Goal: Task Accomplishment & Management: Manage account settings

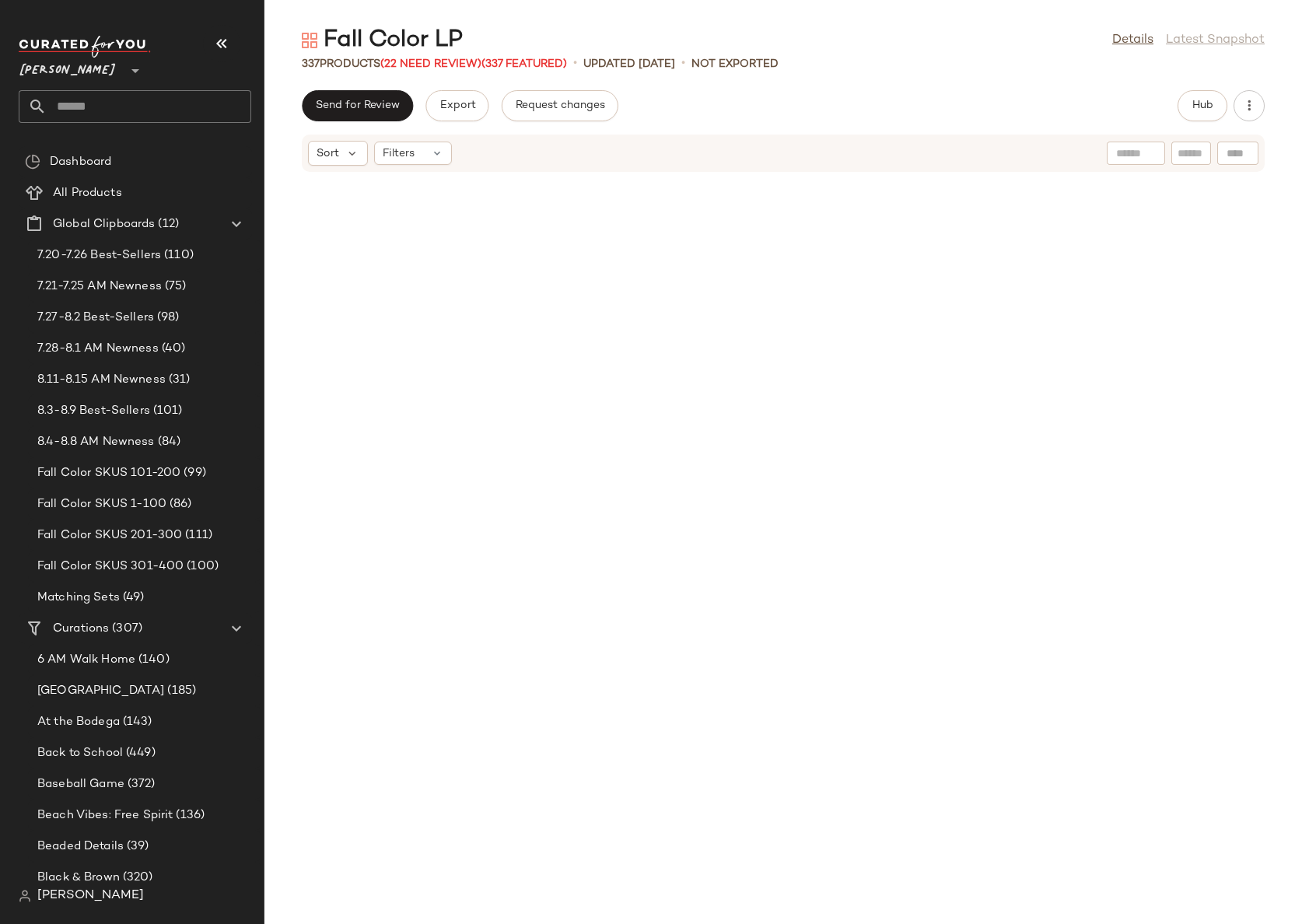
click at [58, 63] on span "[PERSON_NAME]" at bounding box center [67, 66] width 98 height 28
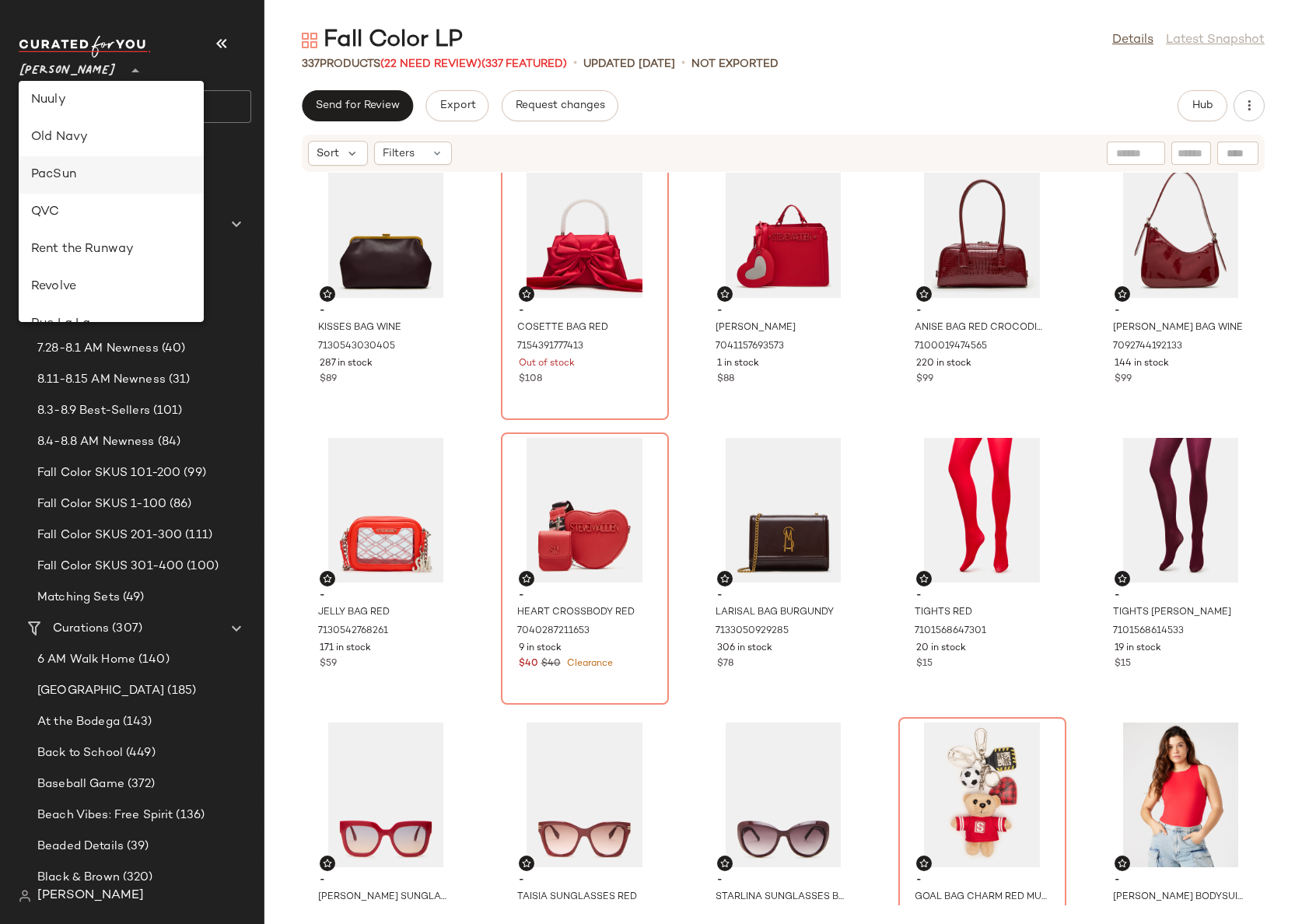
scroll to position [526, 0]
click at [77, 136] on div "Nuuly" at bounding box center [111, 139] width 161 height 19
type input "**"
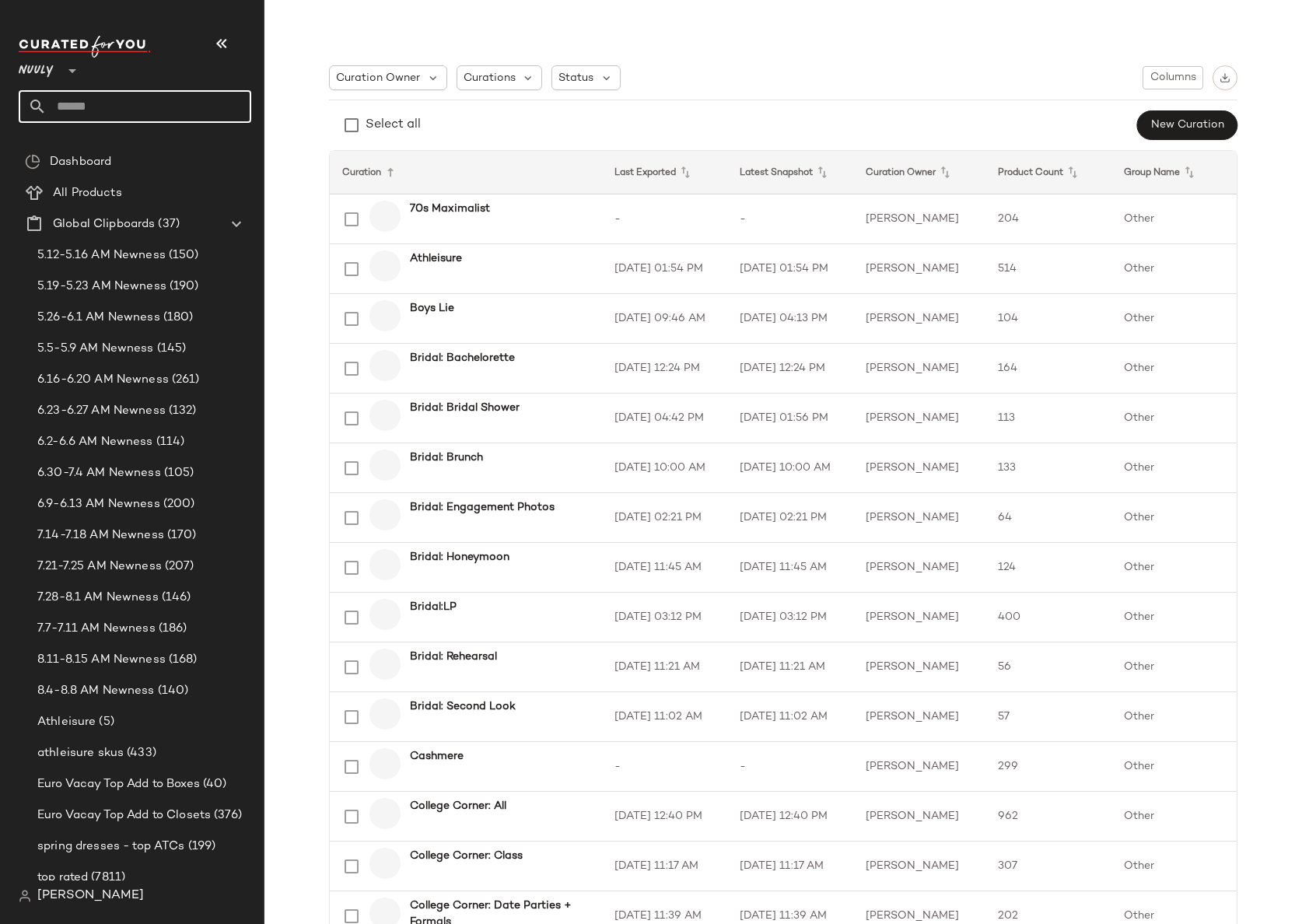
click at [150, 110] on input "text" at bounding box center [149, 106] width 204 height 33
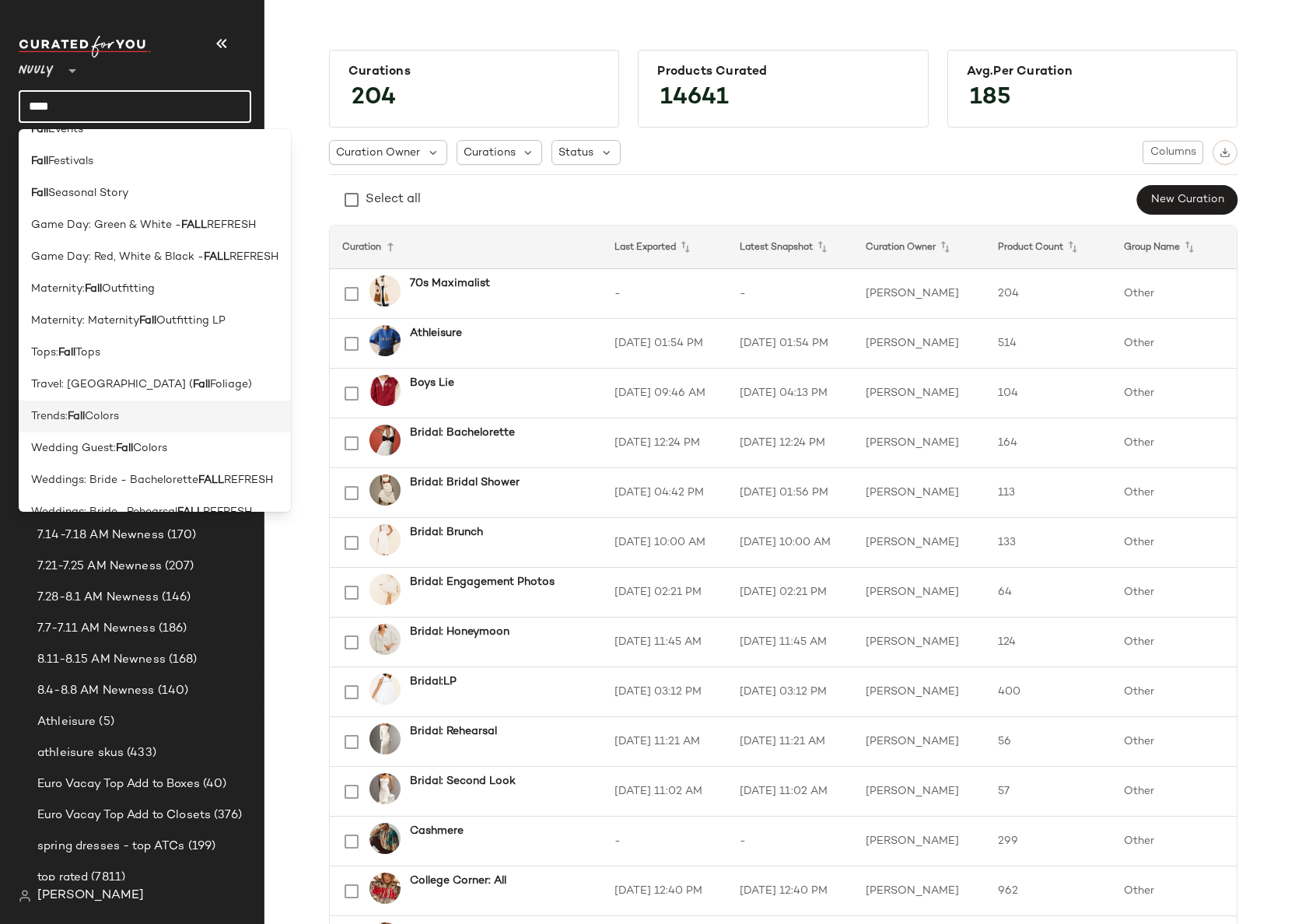
scroll to position [108, 0]
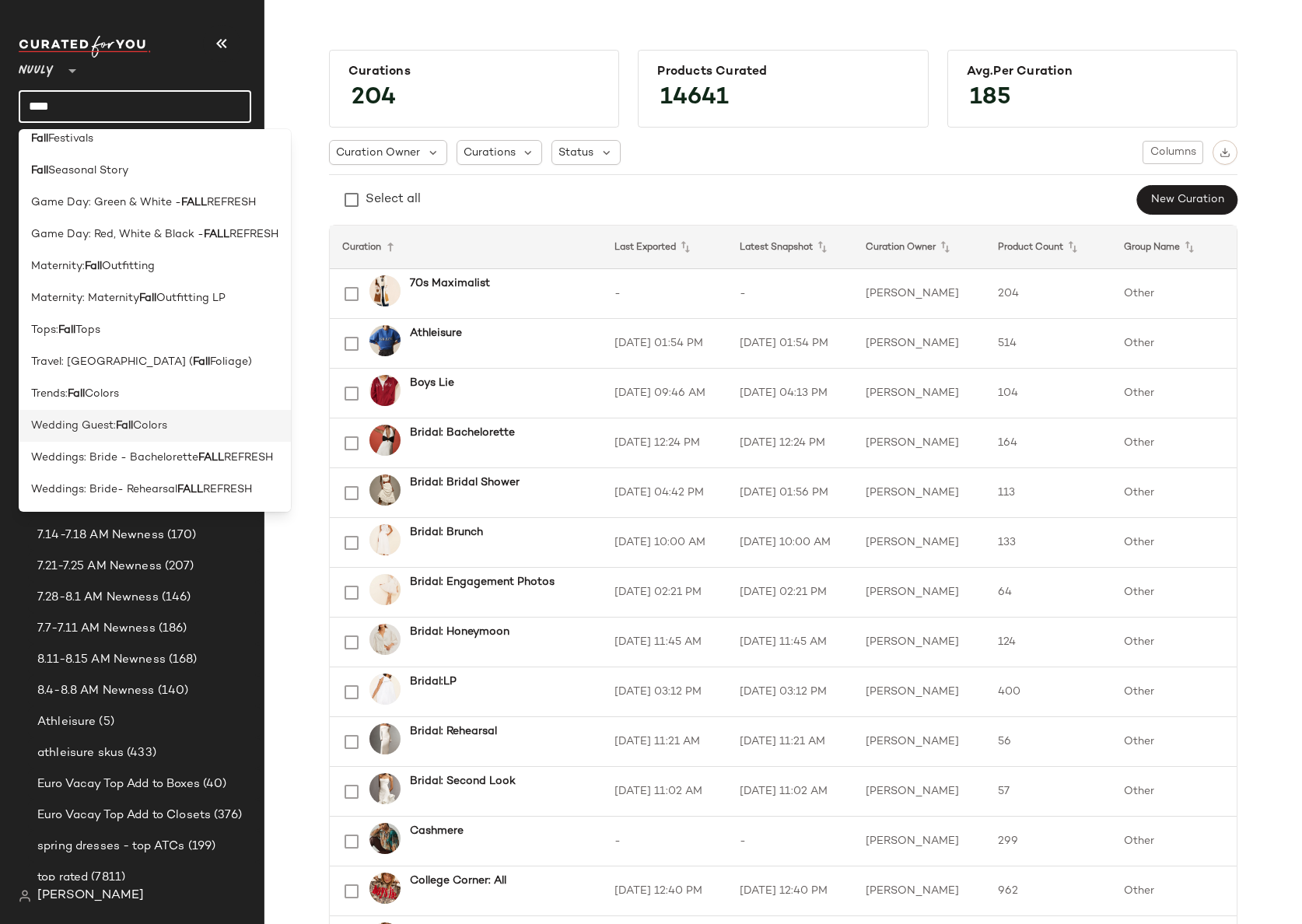
type input "****"
click at [125, 424] on b "Fall" at bounding box center [124, 426] width 17 height 16
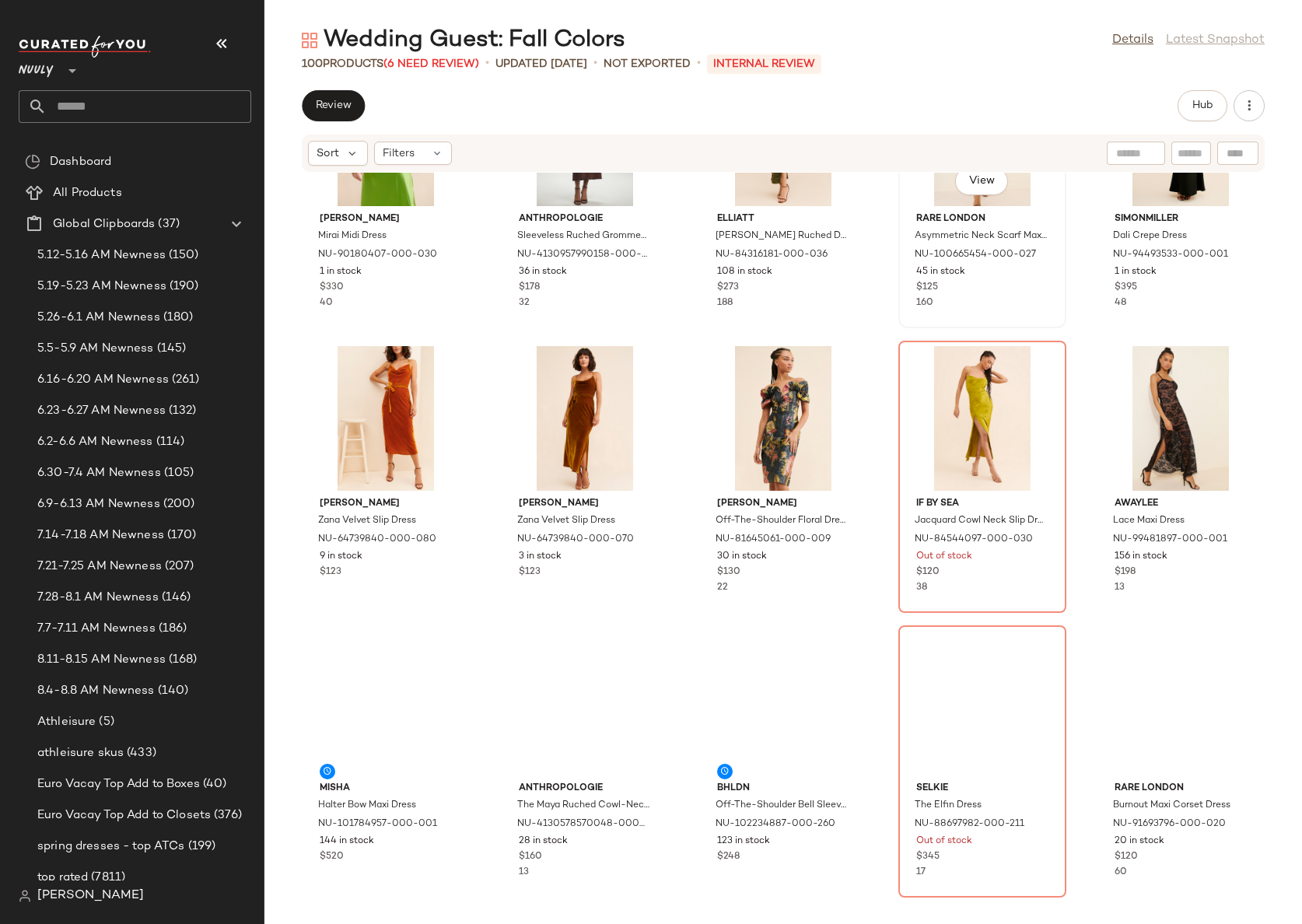
scroll to position [710, 0]
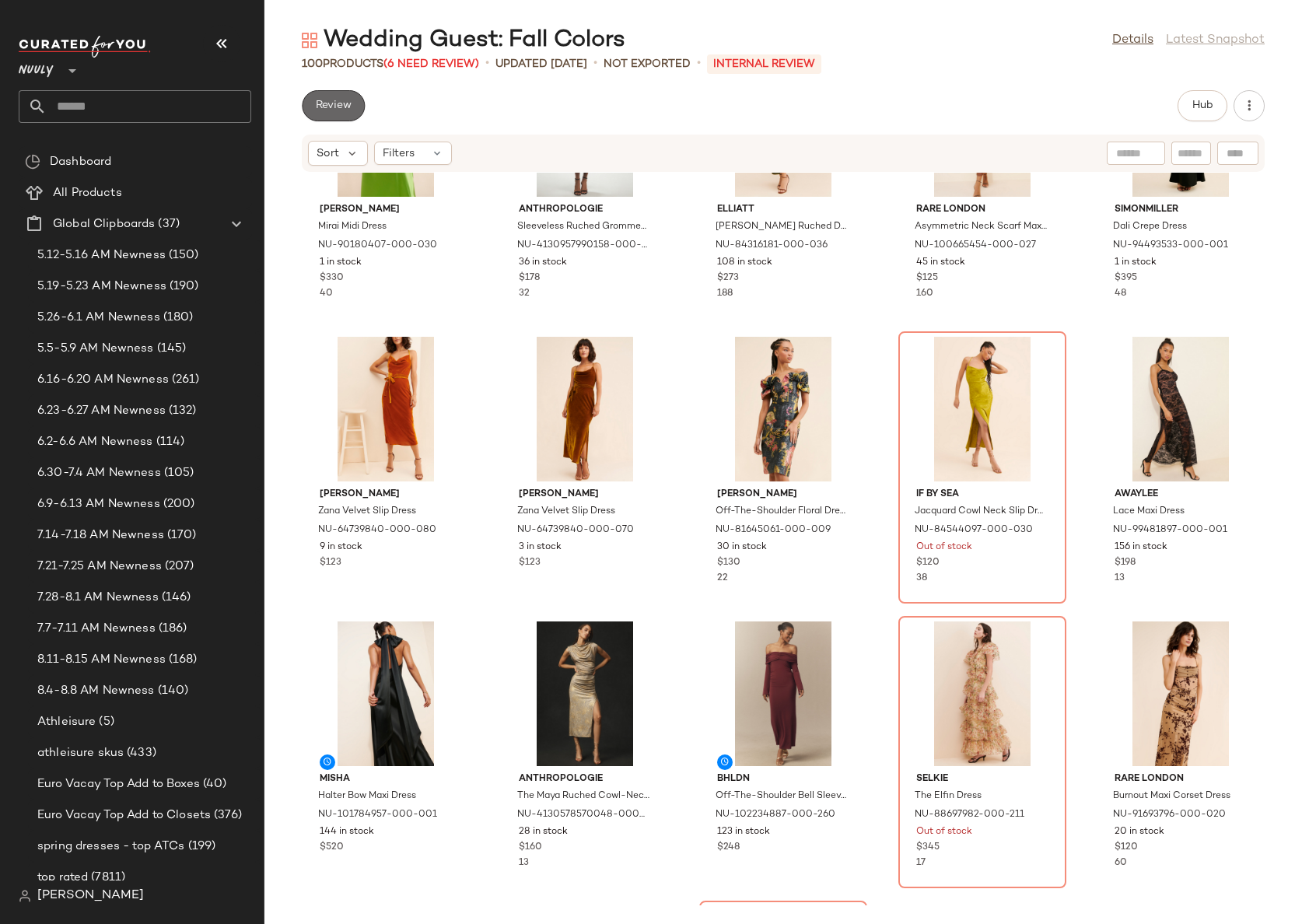
click at [337, 111] on span "Review" at bounding box center [333, 105] width 37 height 13
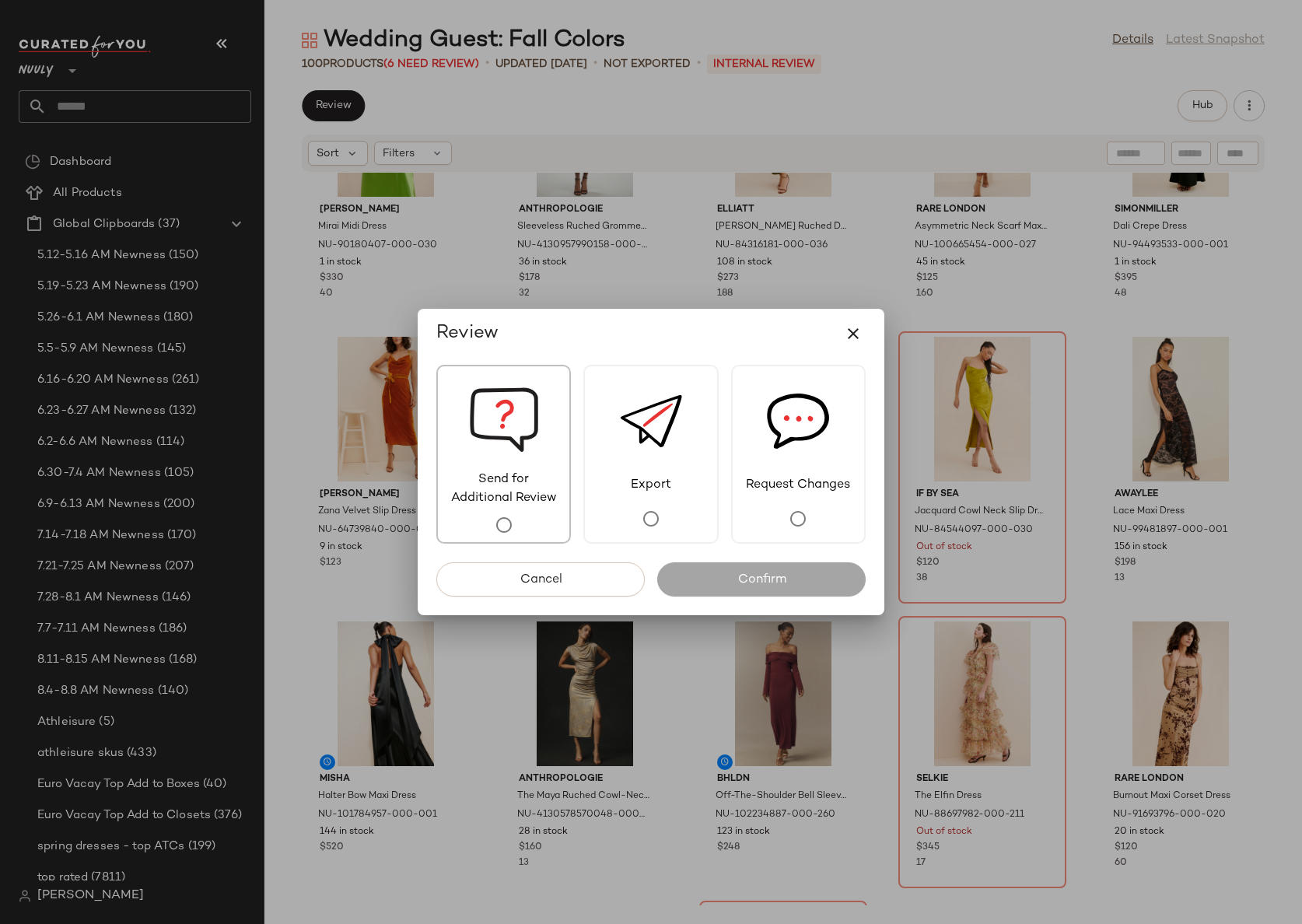
click at [515, 483] on span "Send for Additional Review" at bounding box center [503, 489] width 132 height 38
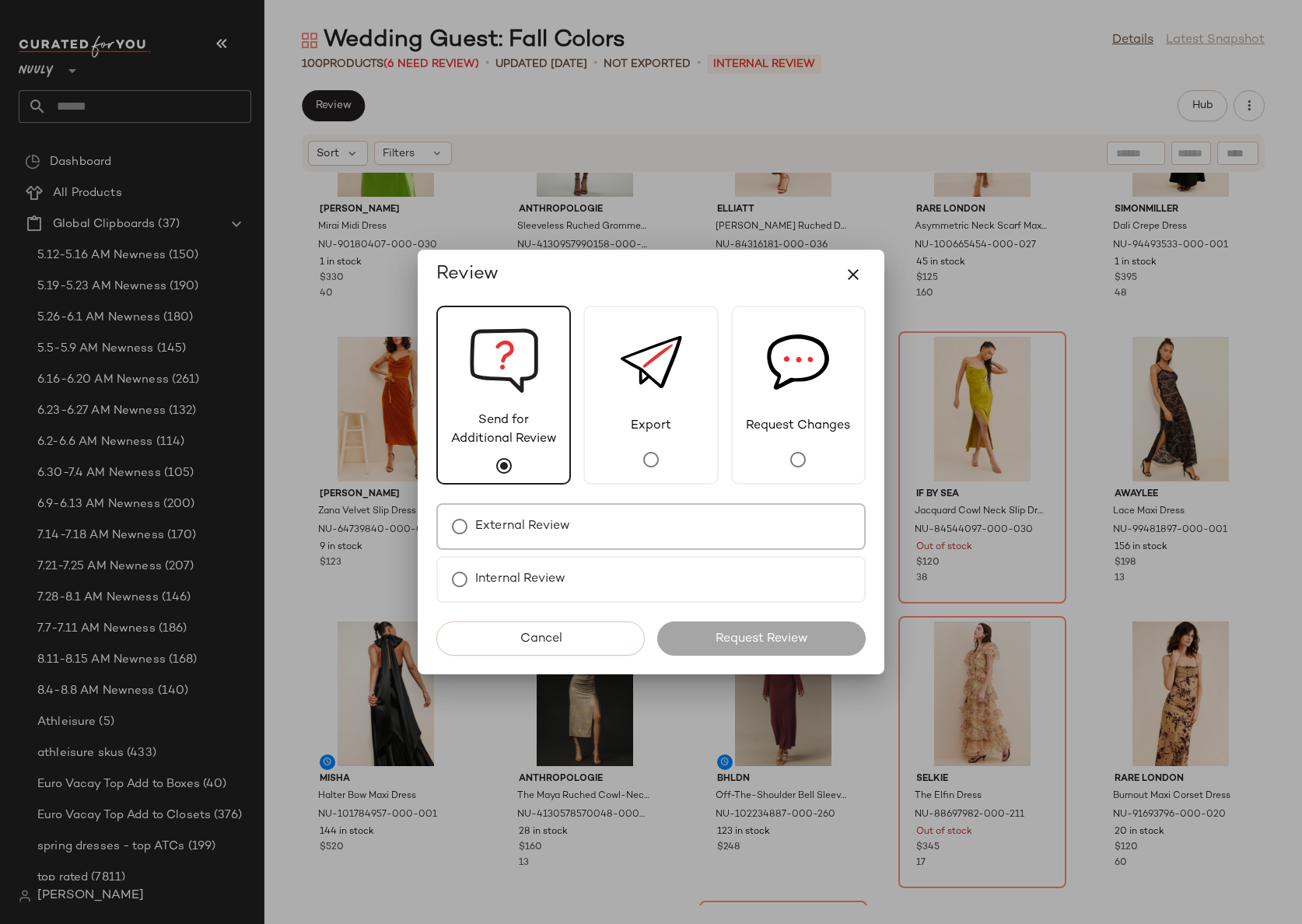
click at [551, 526] on label "External Review" at bounding box center [523, 526] width 95 height 31
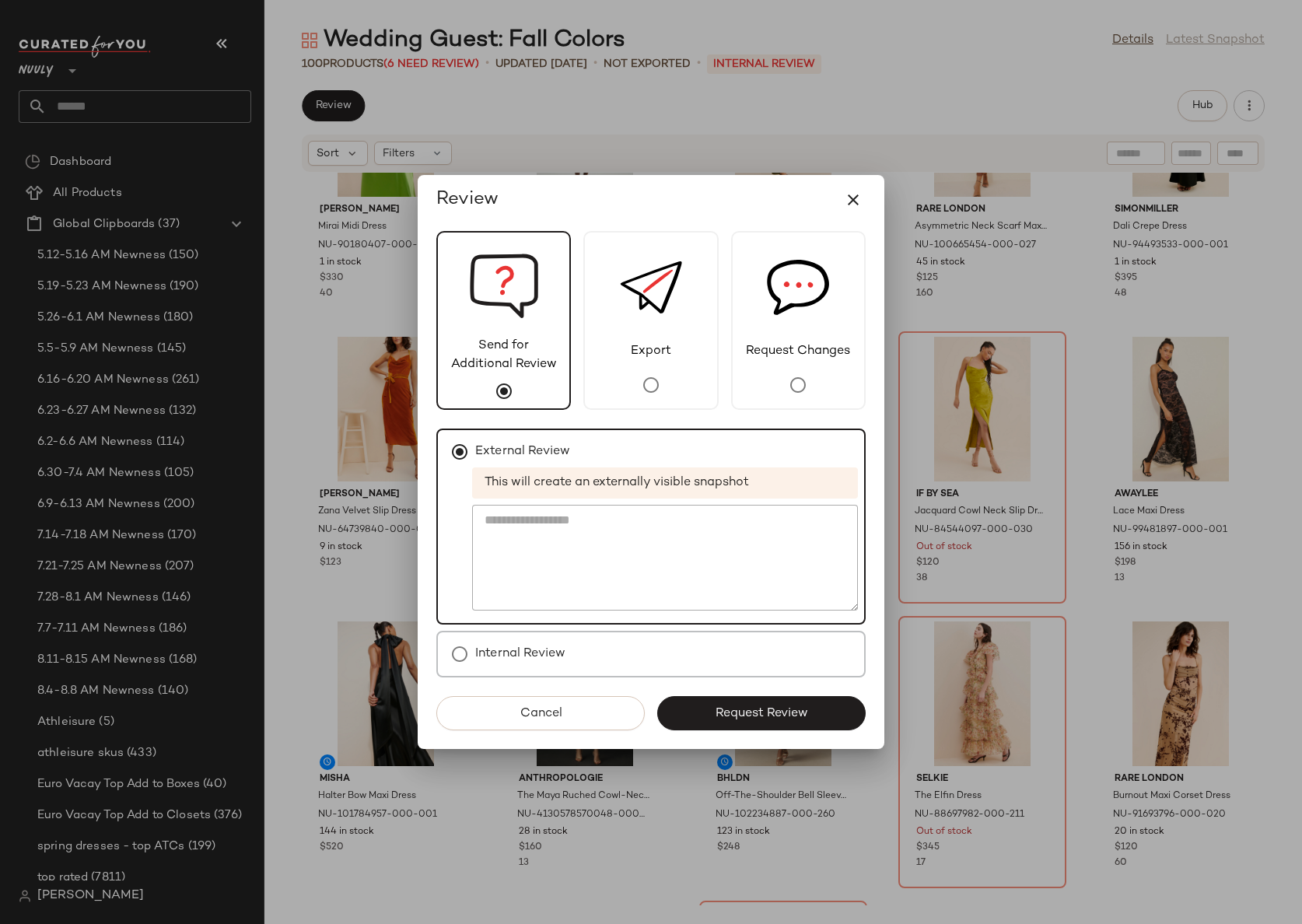
click at [529, 657] on label "Internal Review" at bounding box center [520, 653] width 90 height 31
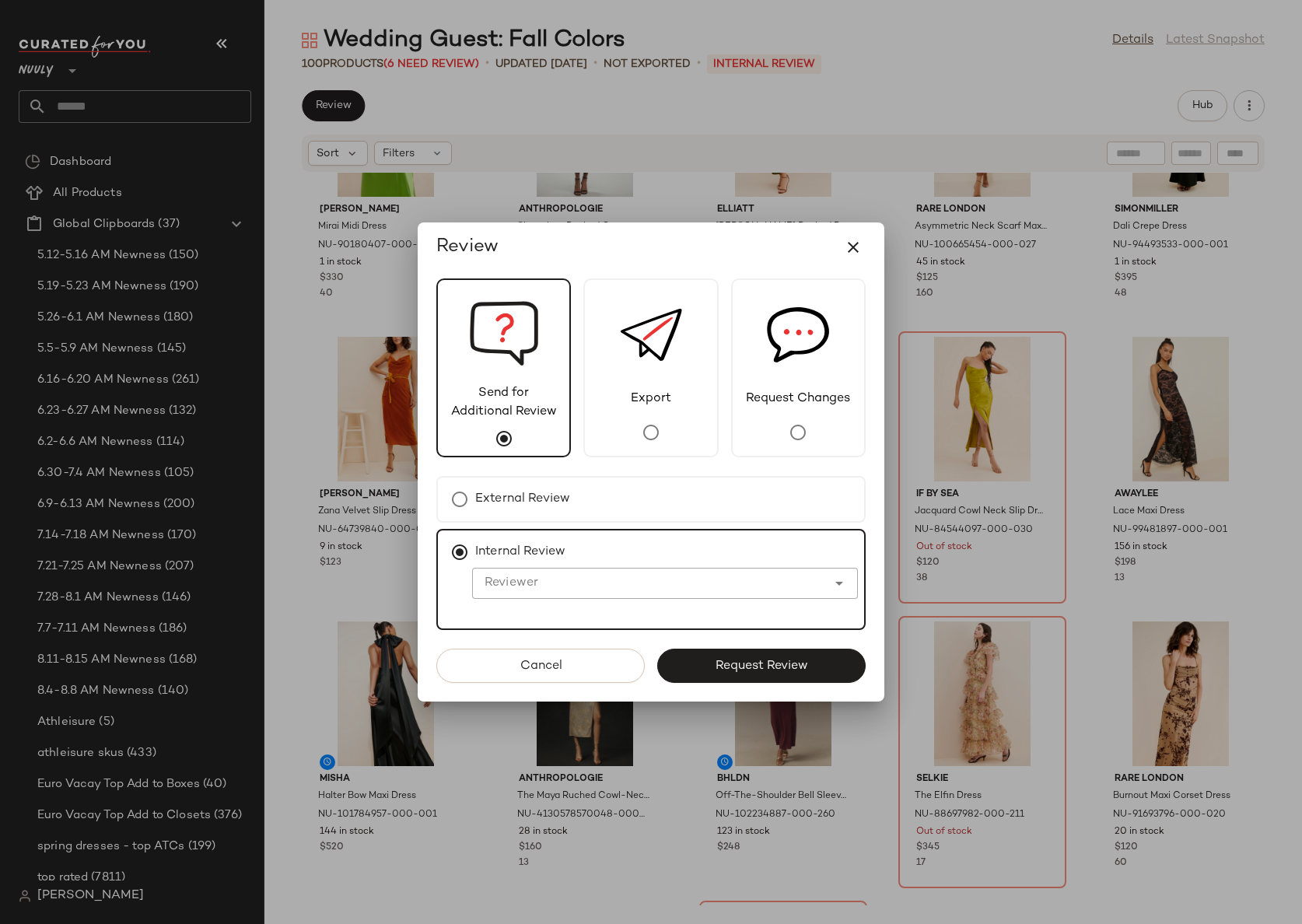
click at [533, 581] on input "Reviewer" at bounding box center [649, 582] width 355 height 19
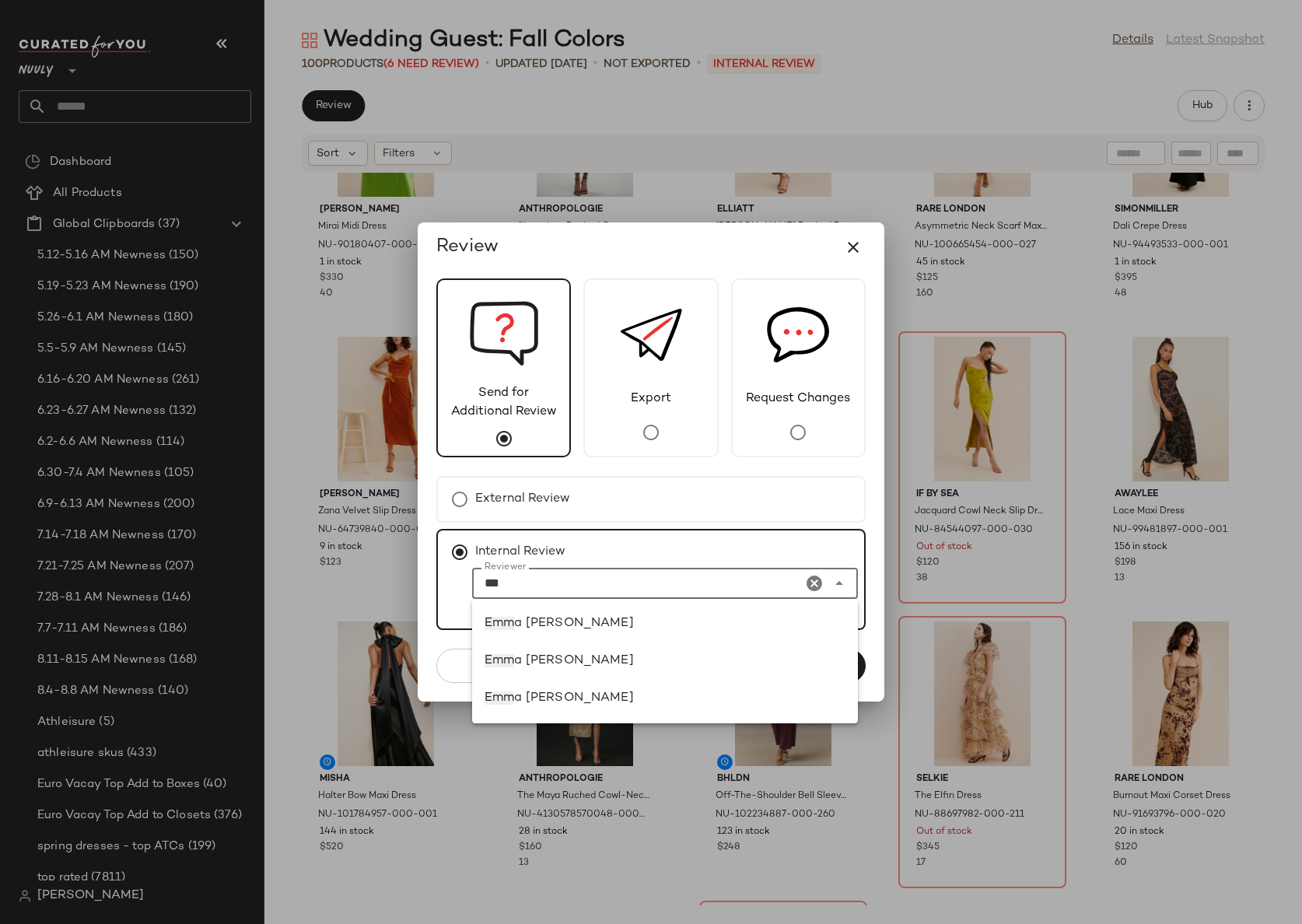
click at [563, 620] on div "[PERSON_NAME]" at bounding box center [665, 623] width 361 height 19
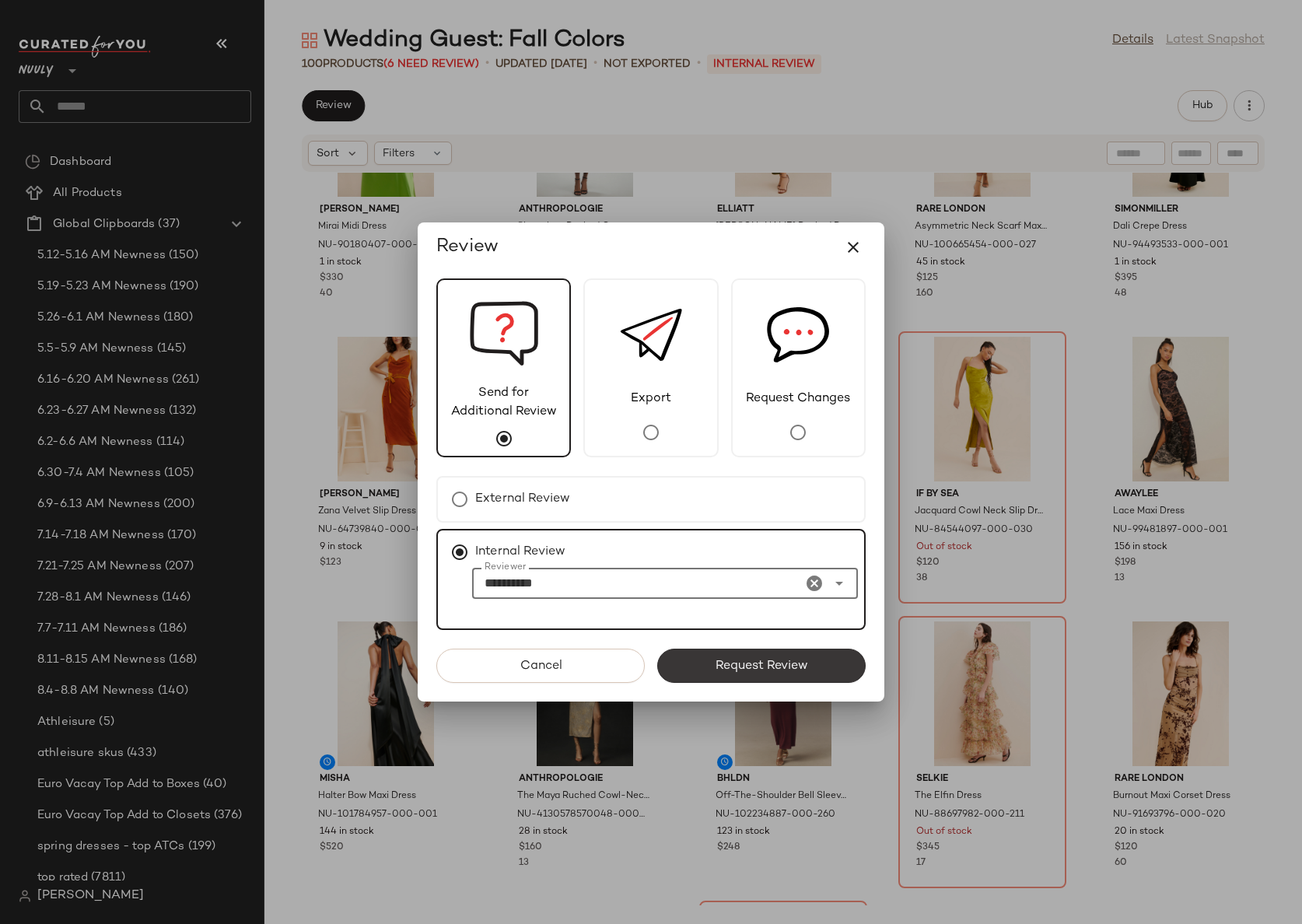
type input "**********"
click at [789, 660] on span "Request Review" at bounding box center [761, 666] width 93 height 15
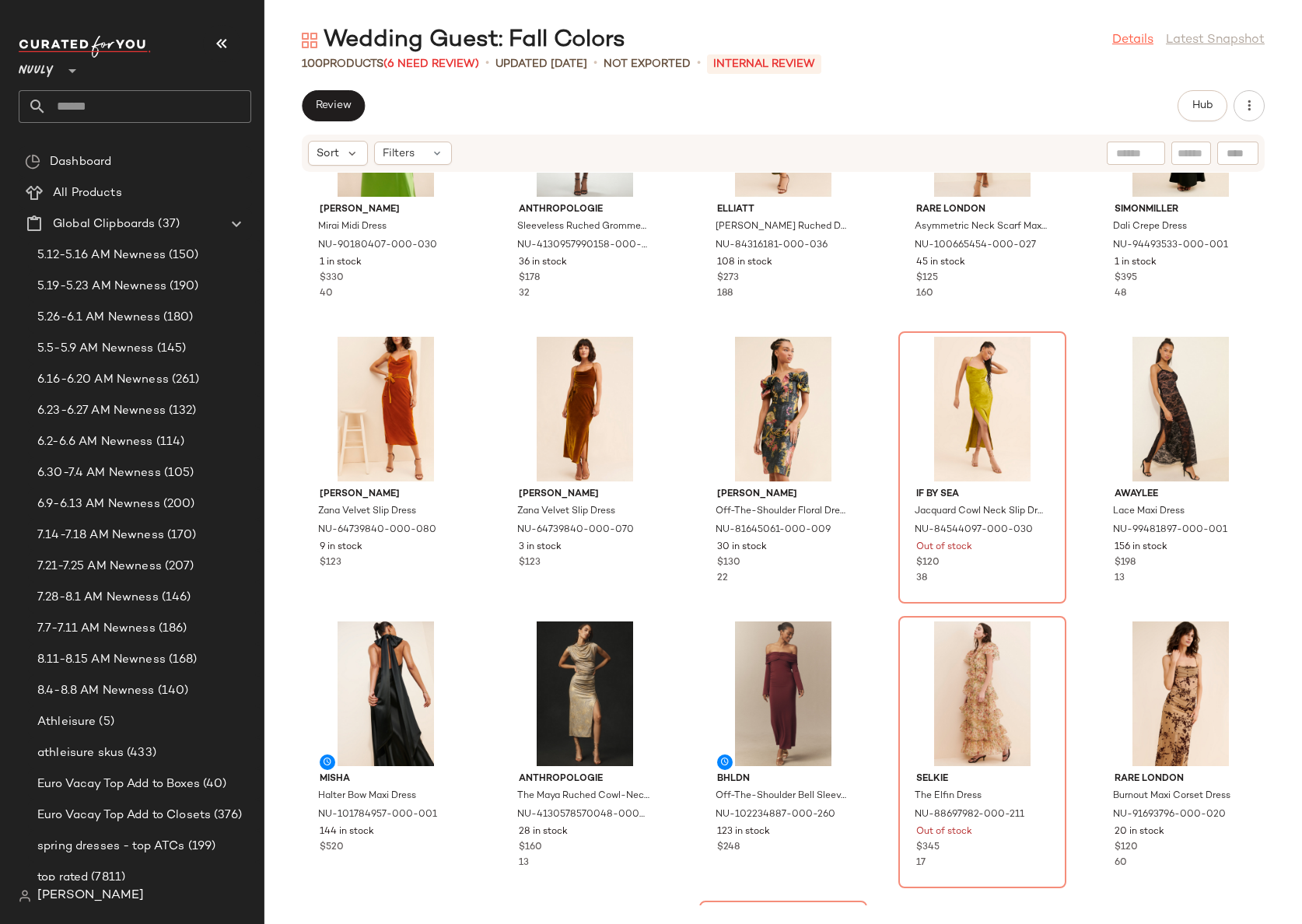
click at [1140, 41] on link "Details" at bounding box center [1133, 40] width 42 height 19
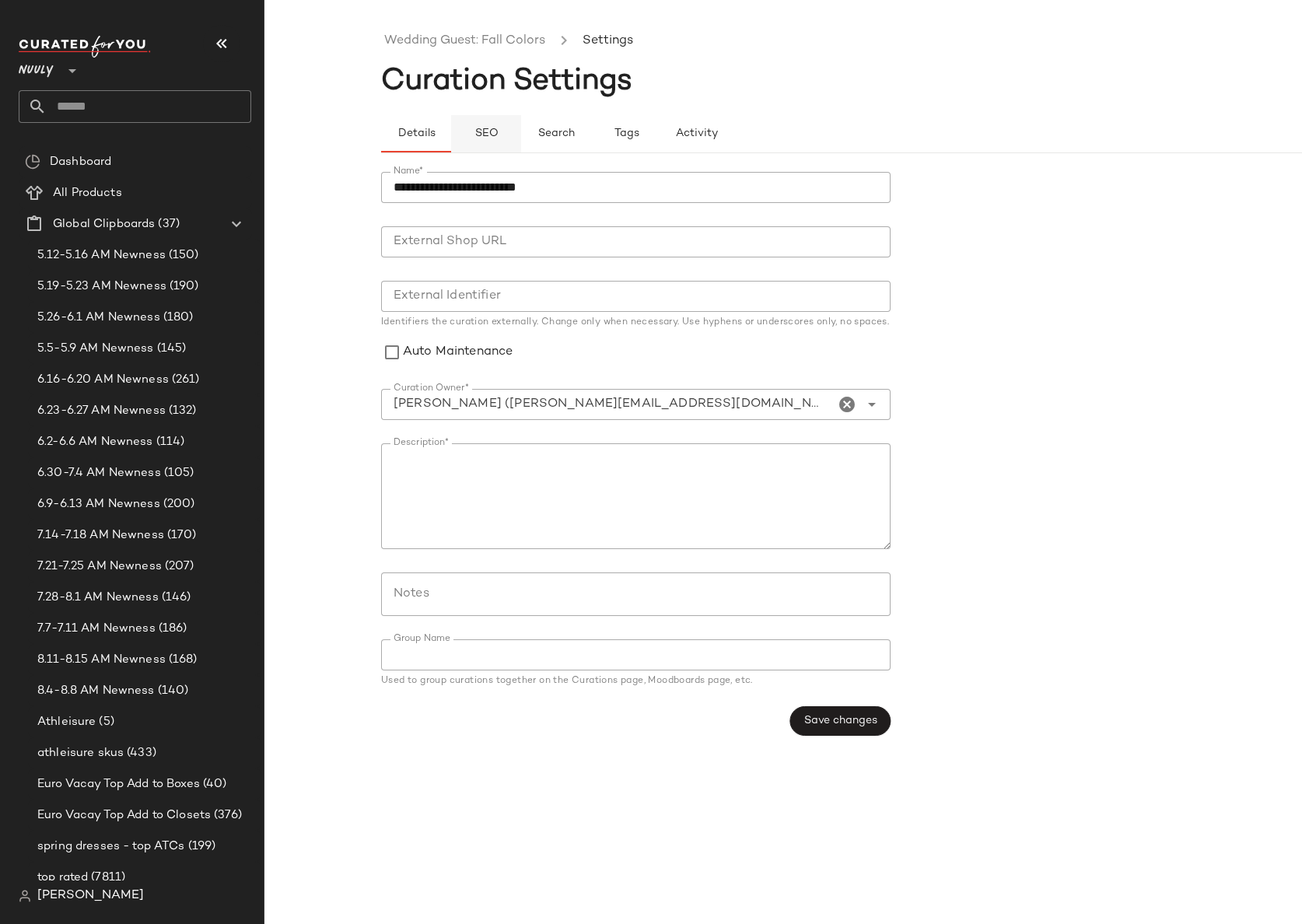
click at [592, 121] on button "SEO" at bounding box center [626, 134] width 70 height 38
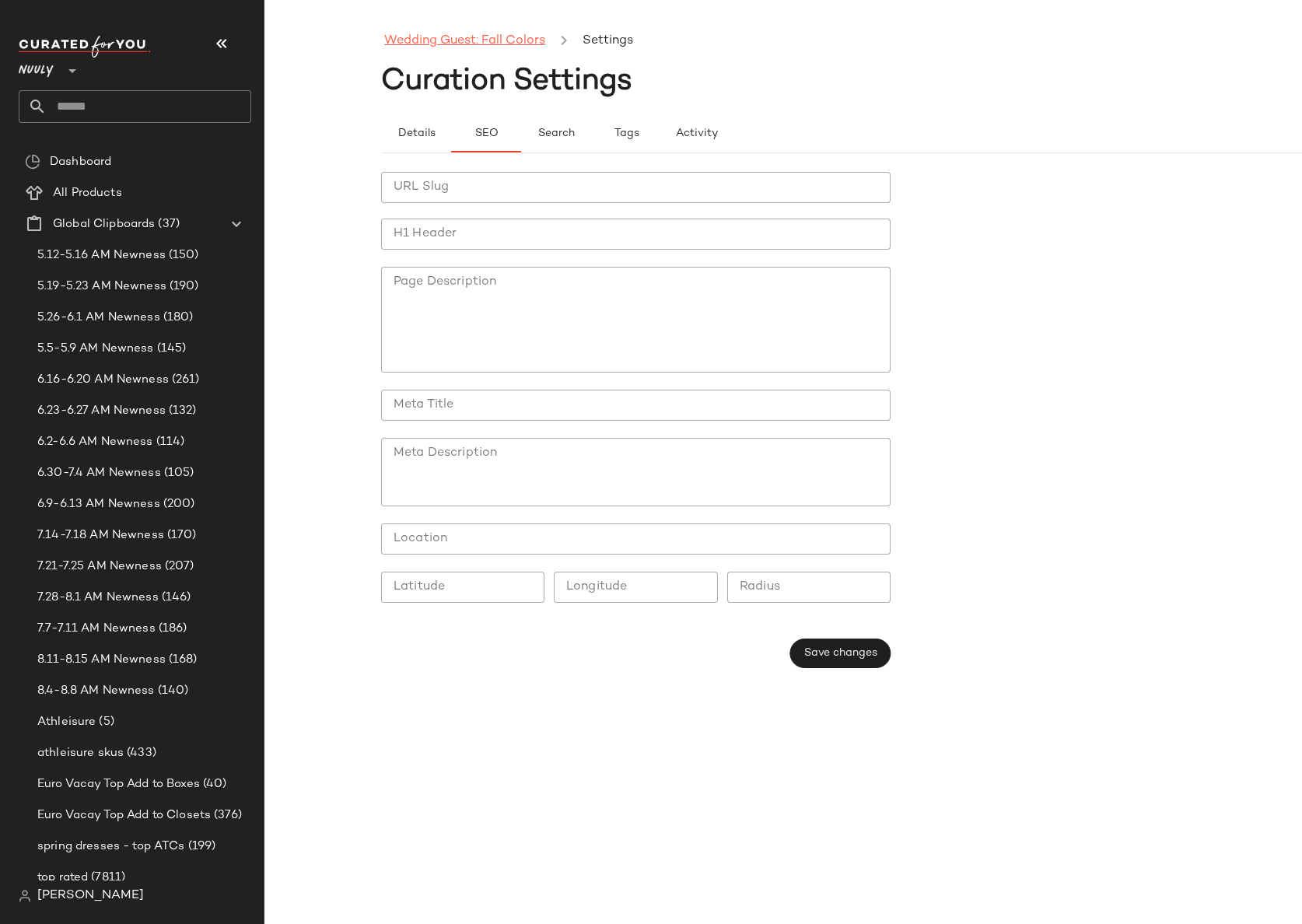
click at [410, 44] on link "Wedding Guest: Fall Colors" at bounding box center [465, 41] width 161 height 20
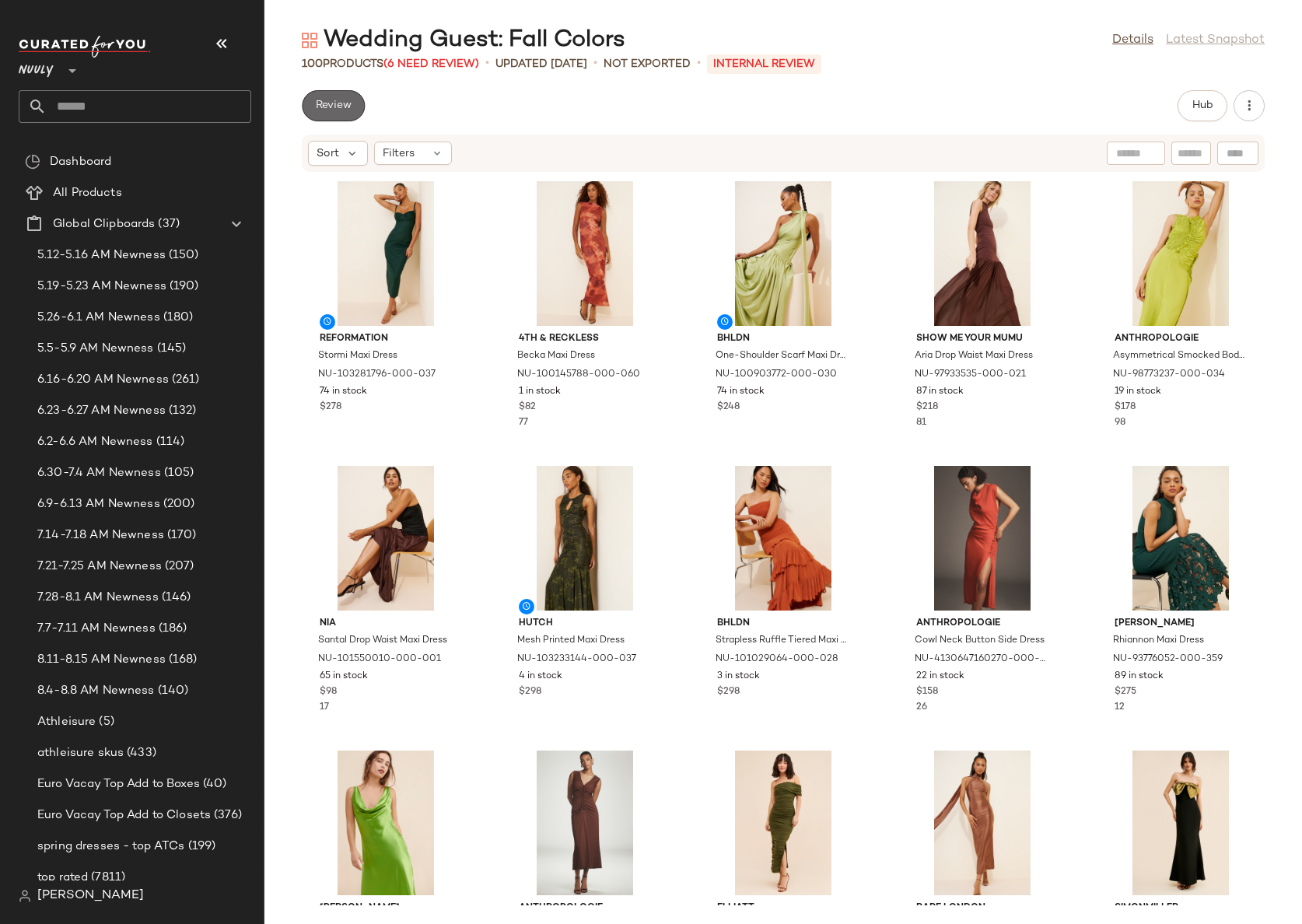
click at [319, 101] on span "Review" at bounding box center [333, 105] width 37 height 13
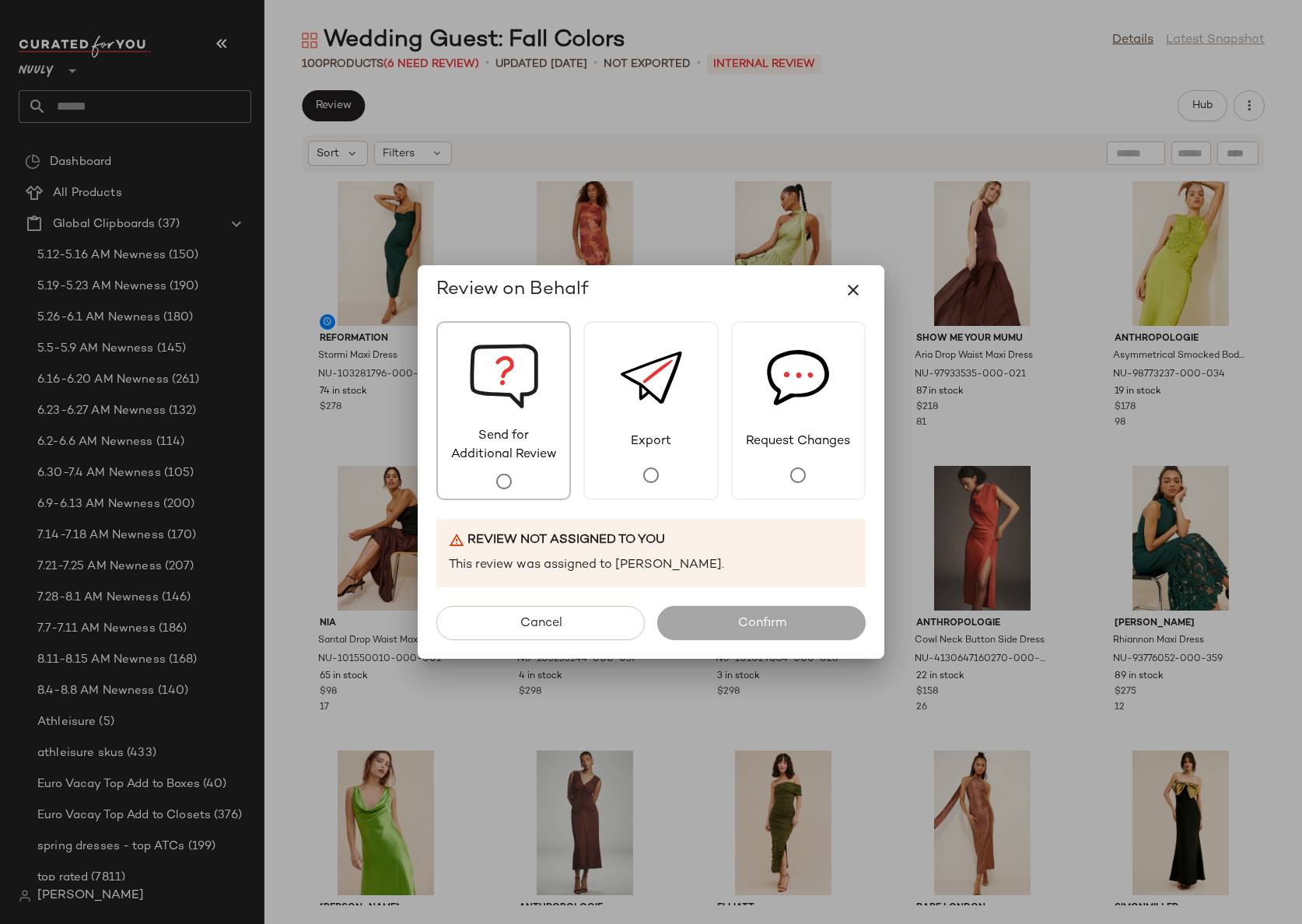
click at [523, 468] on div "Send for Additional Review" at bounding box center [503, 410] width 135 height 179
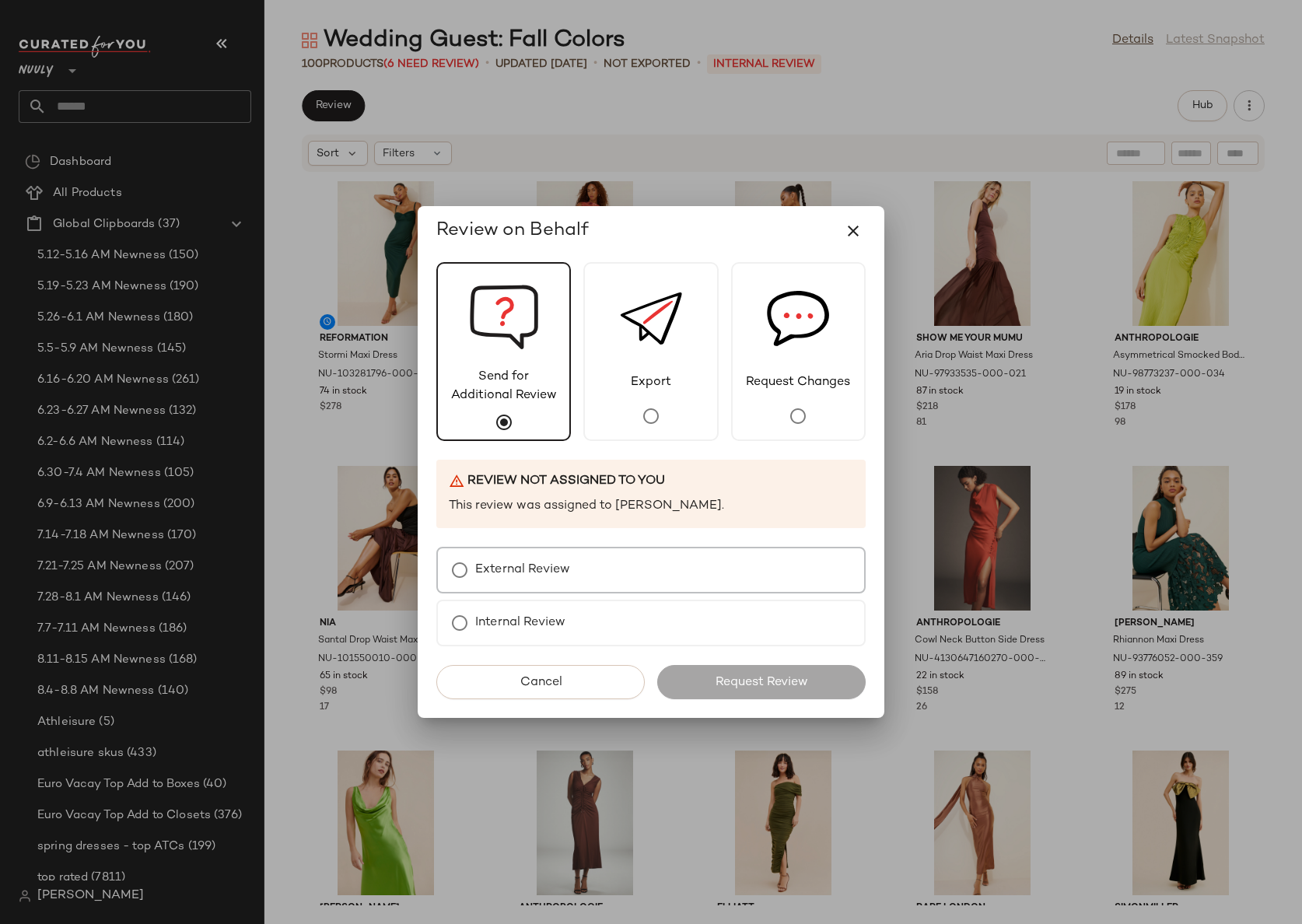
click at [588, 560] on div "External Review" at bounding box center [650, 569] width 429 height 47
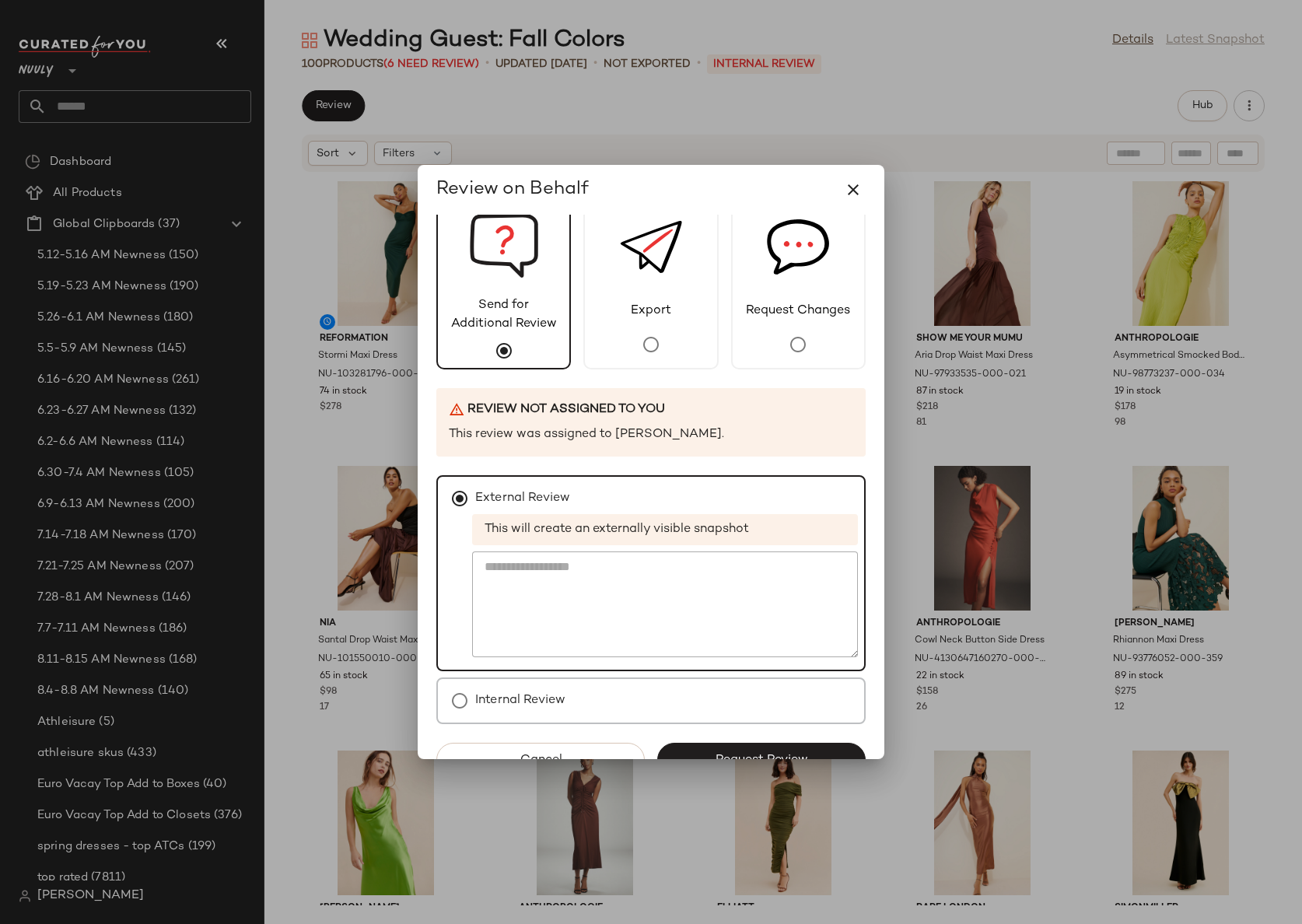
scroll to position [67, 0]
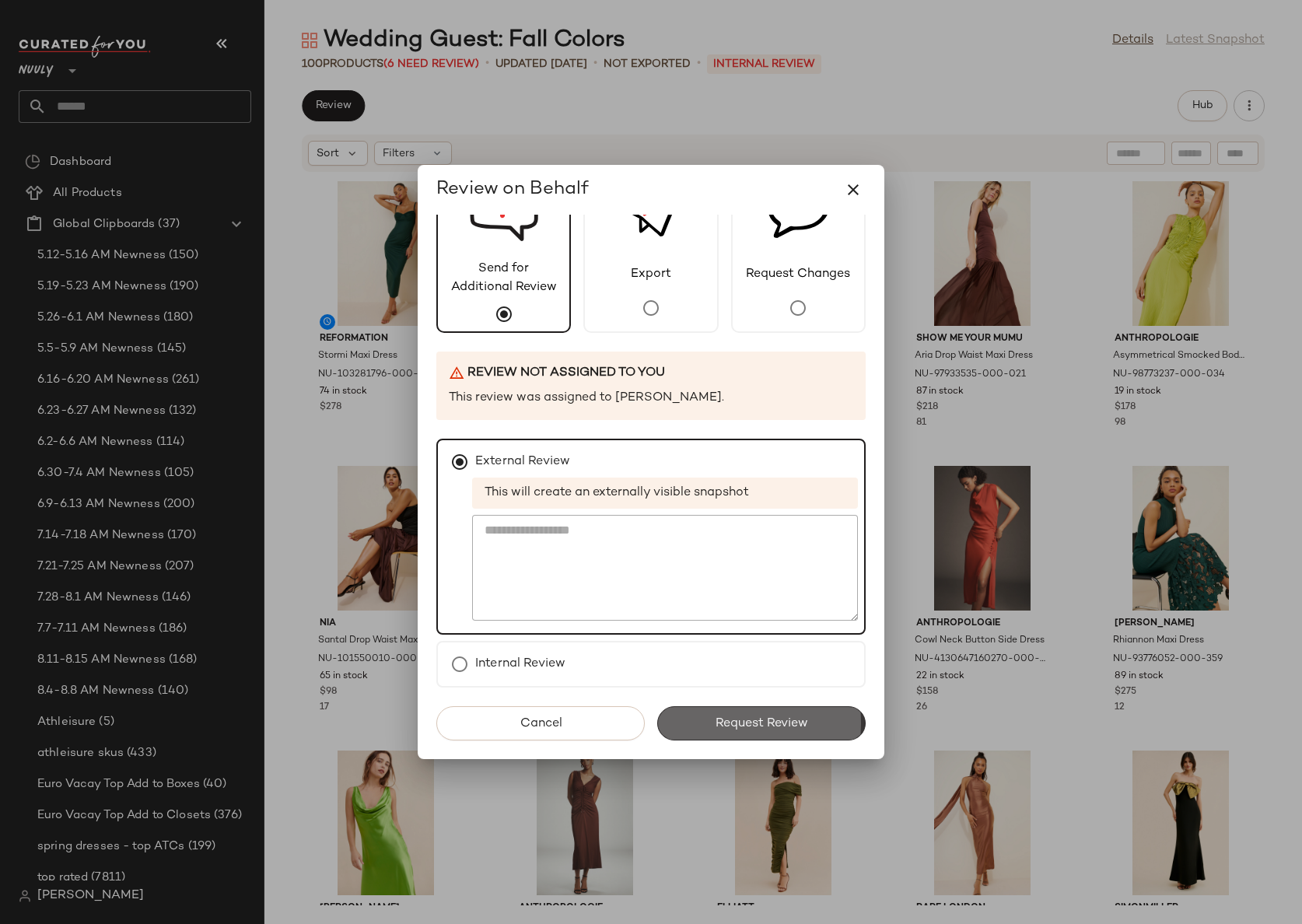
click at [780, 723] on span "Request Review" at bounding box center [761, 723] width 93 height 15
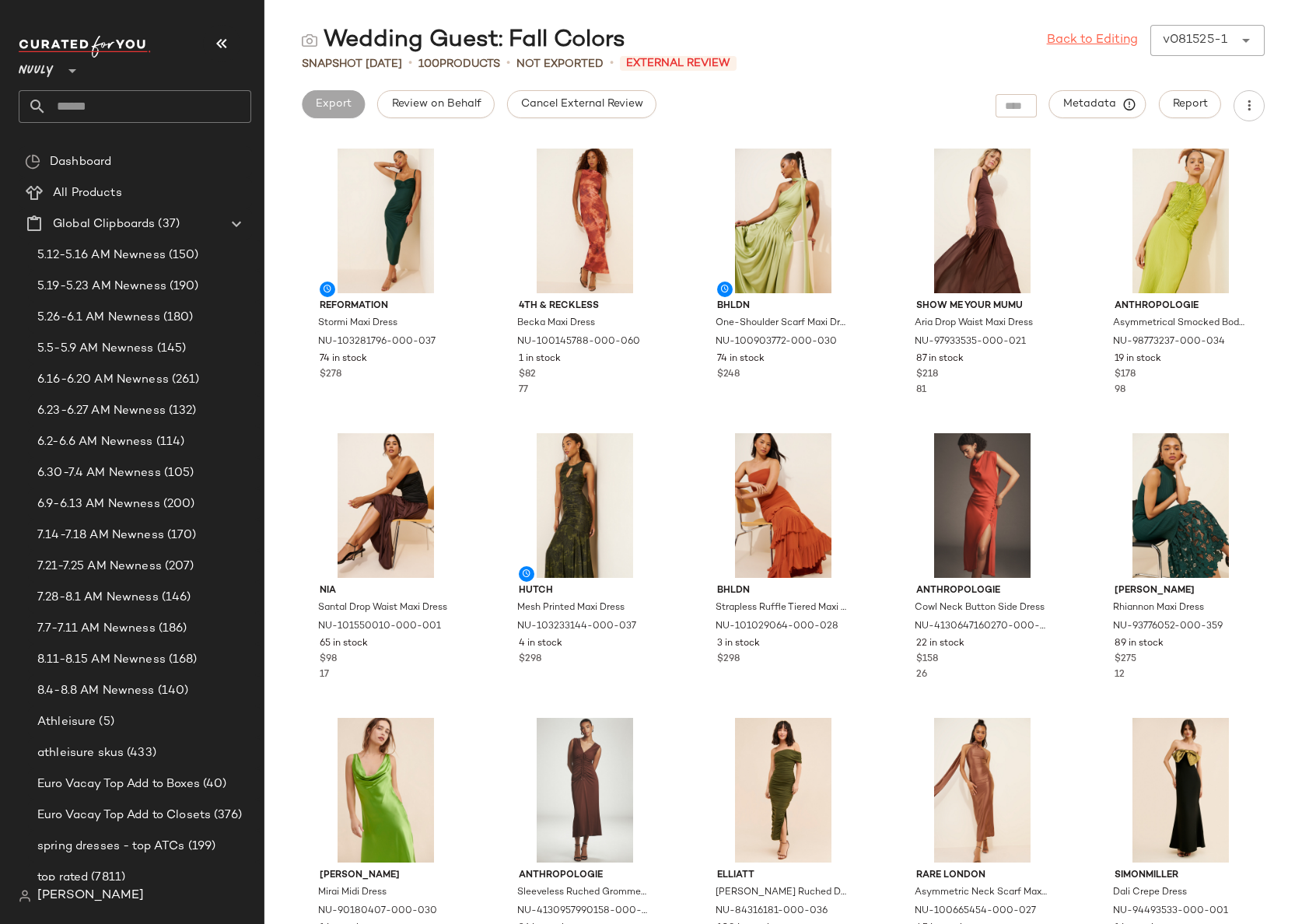
click at [1112, 46] on link "Back to Editing" at bounding box center [1093, 40] width 91 height 19
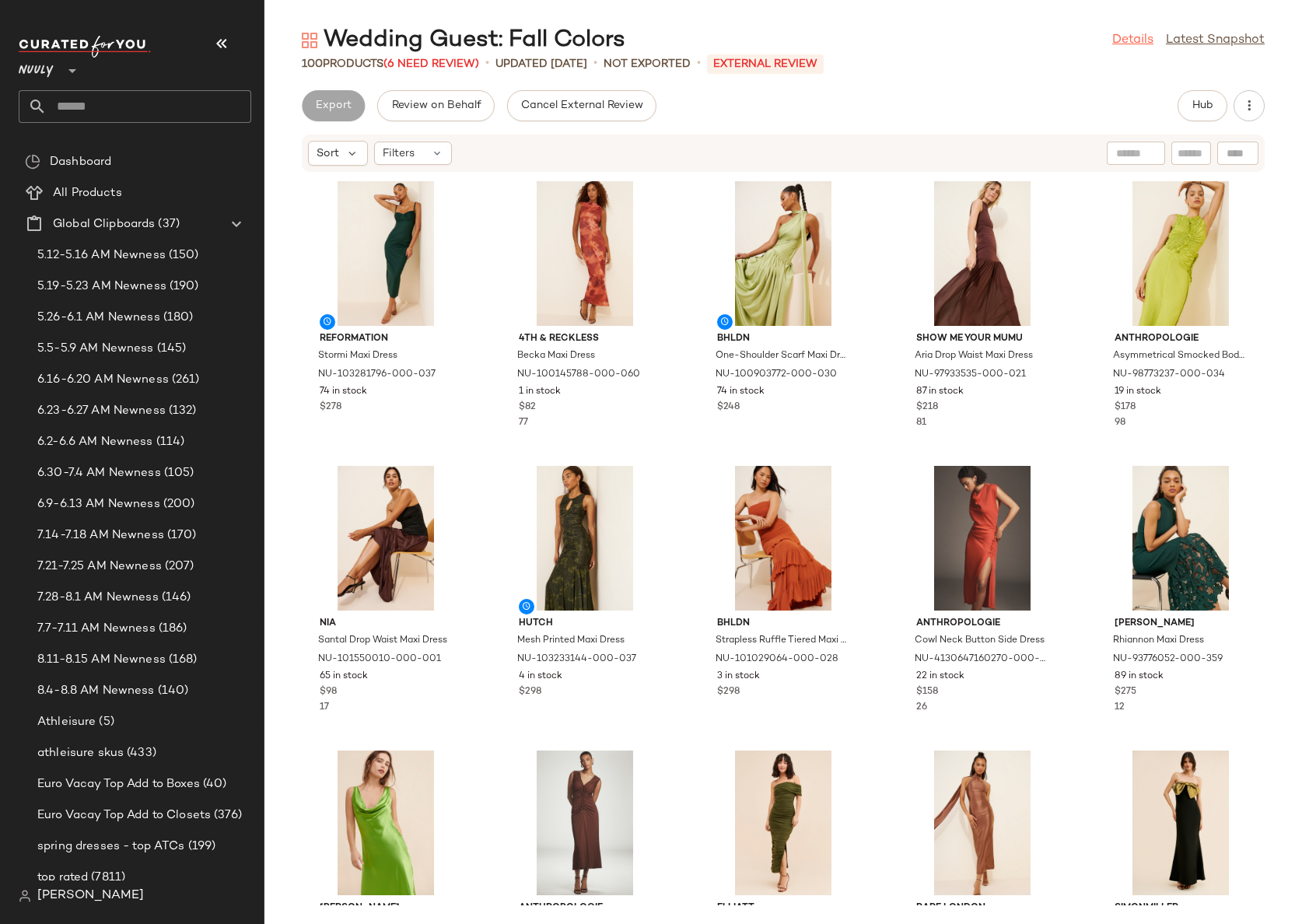
click at [1128, 40] on link "Details" at bounding box center [1133, 40] width 42 height 19
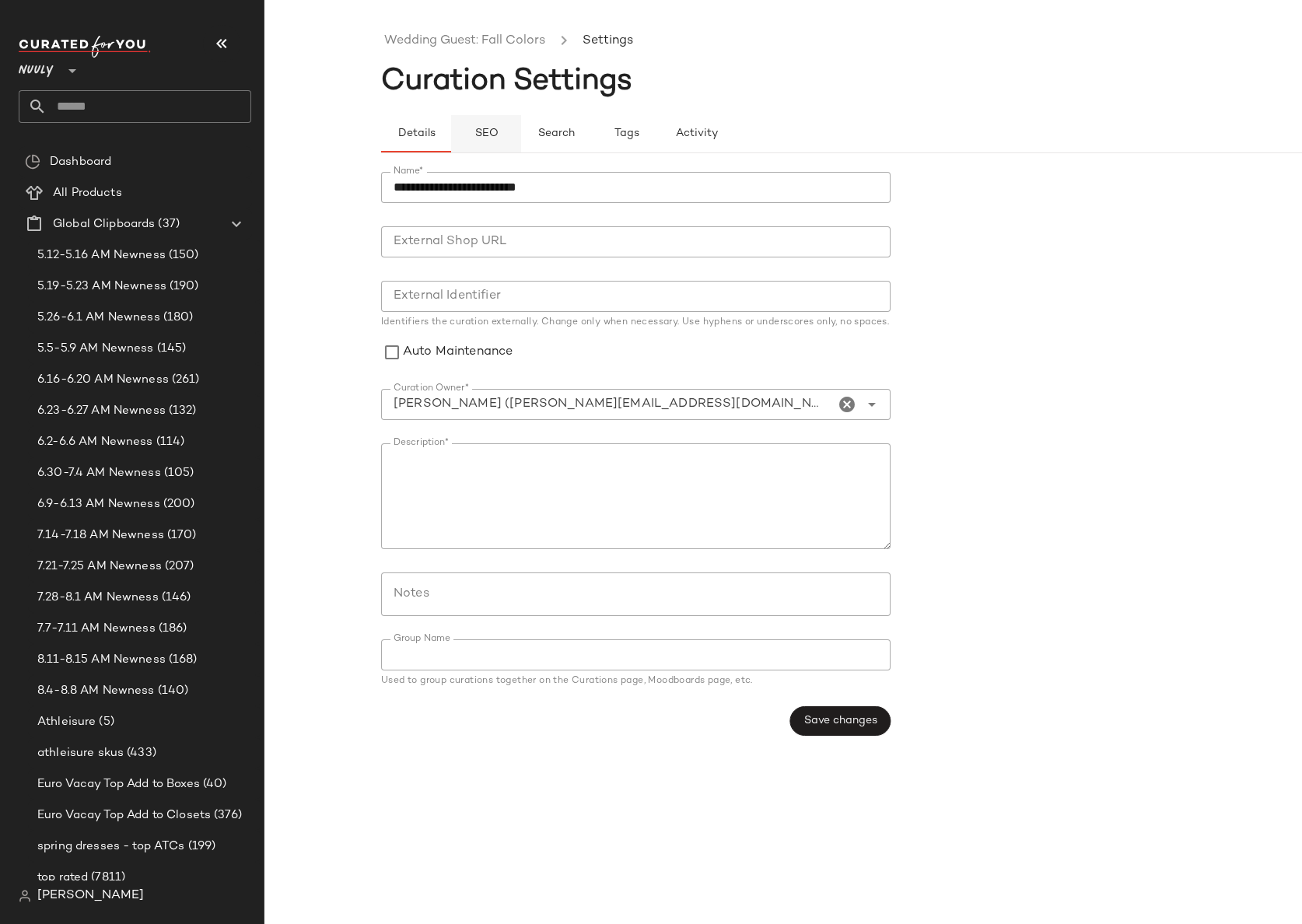
click at [485, 130] on span "SEO" at bounding box center [486, 134] width 24 height 13
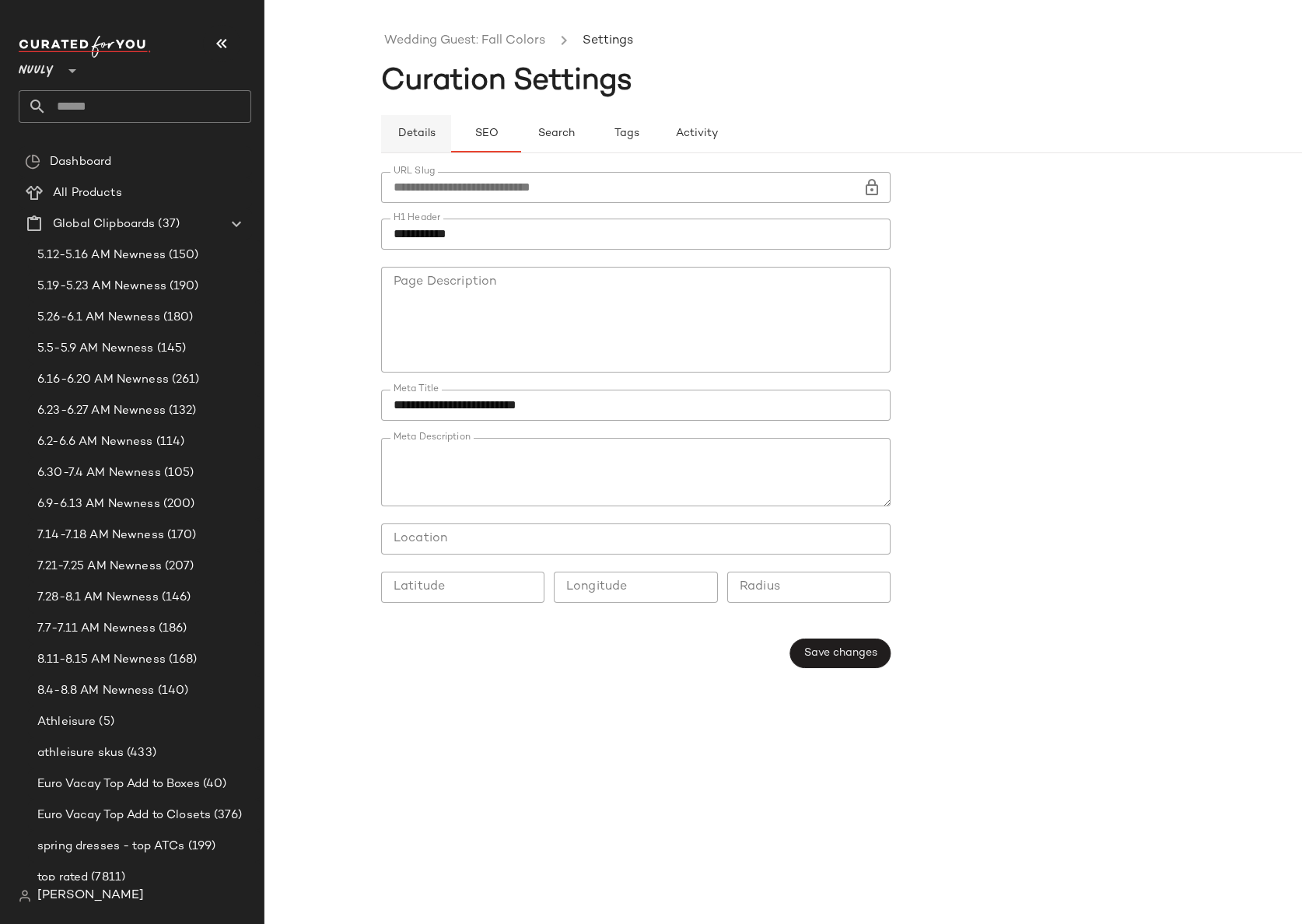
click at [421, 131] on span "Details" at bounding box center [415, 134] width 38 height 13
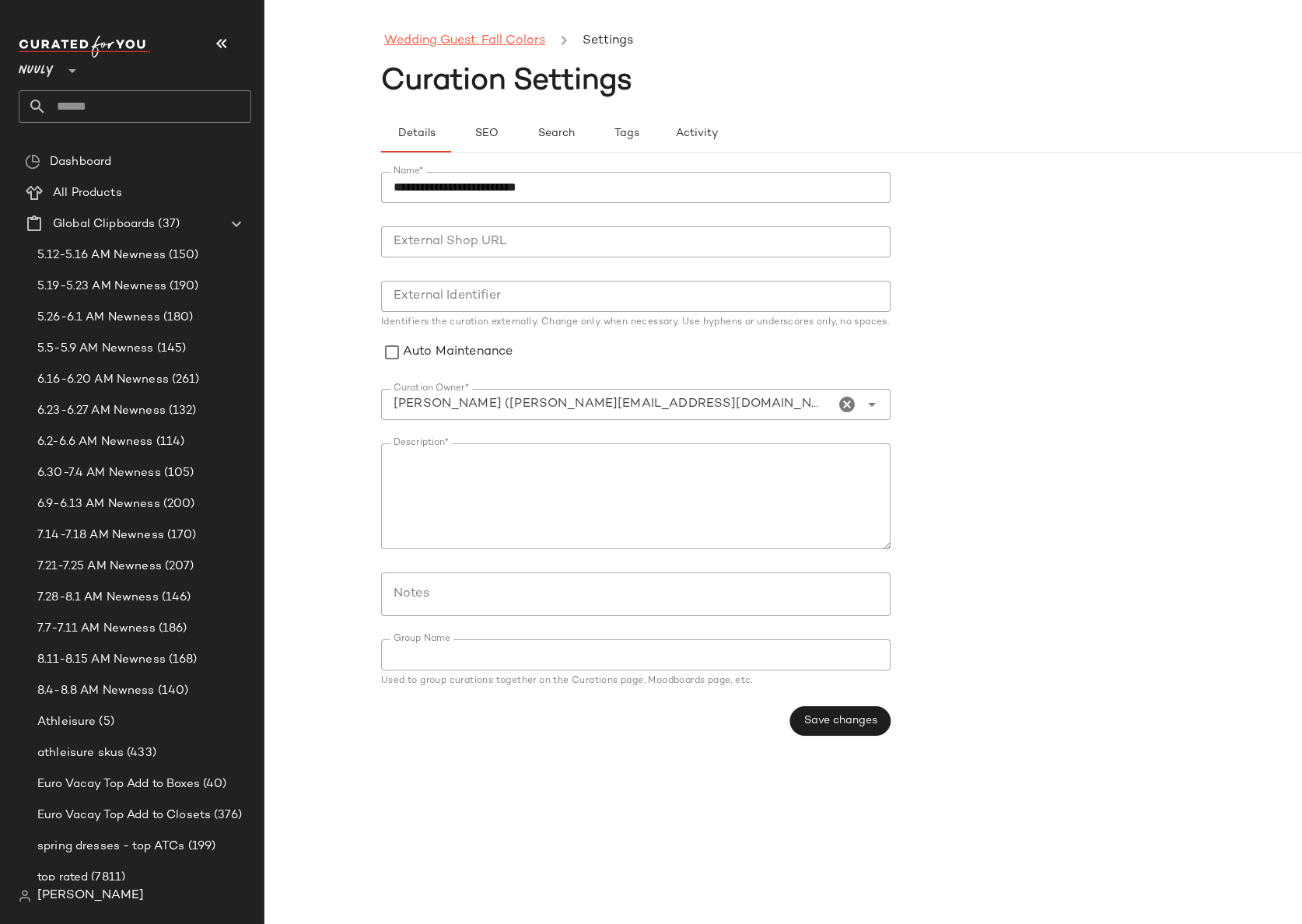
click at [428, 38] on link "Wedding Guest: Fall Colors" at bounding box center [465, 41] width 161 height 20
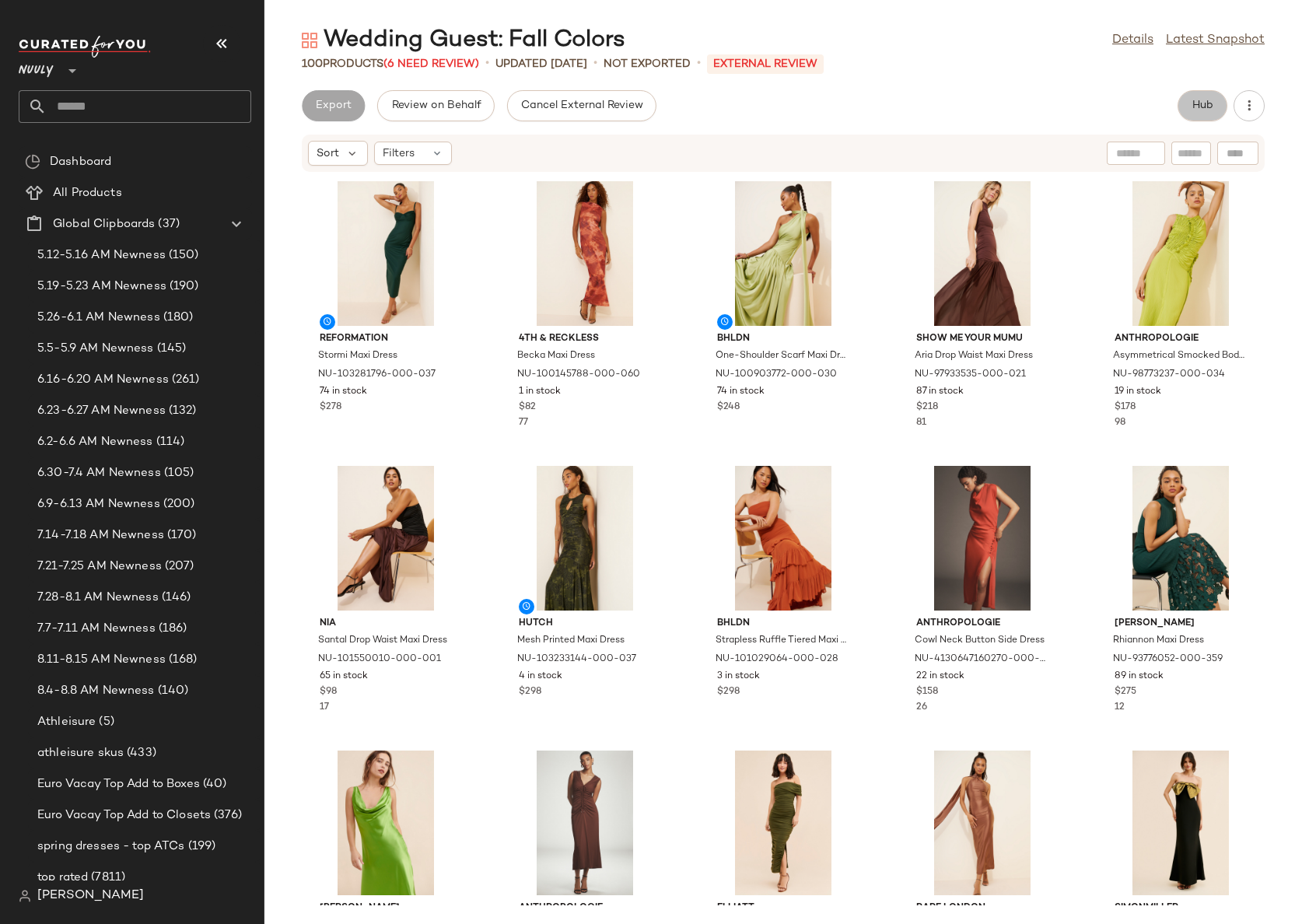
click at [1191, 94] on button "Hub" at bounding box center [1202, 105] width 50 height 31
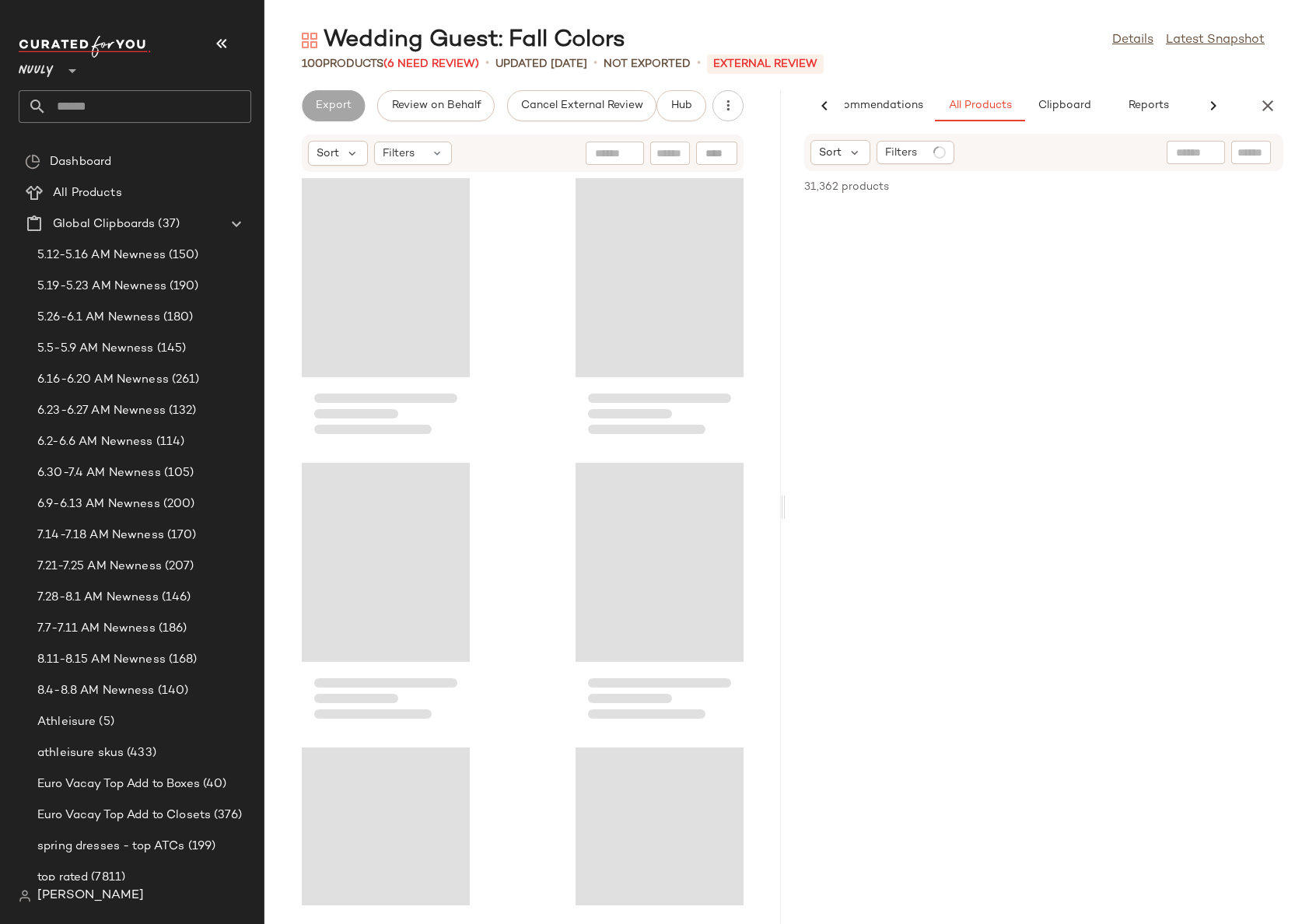
scroll to position [0, 47]
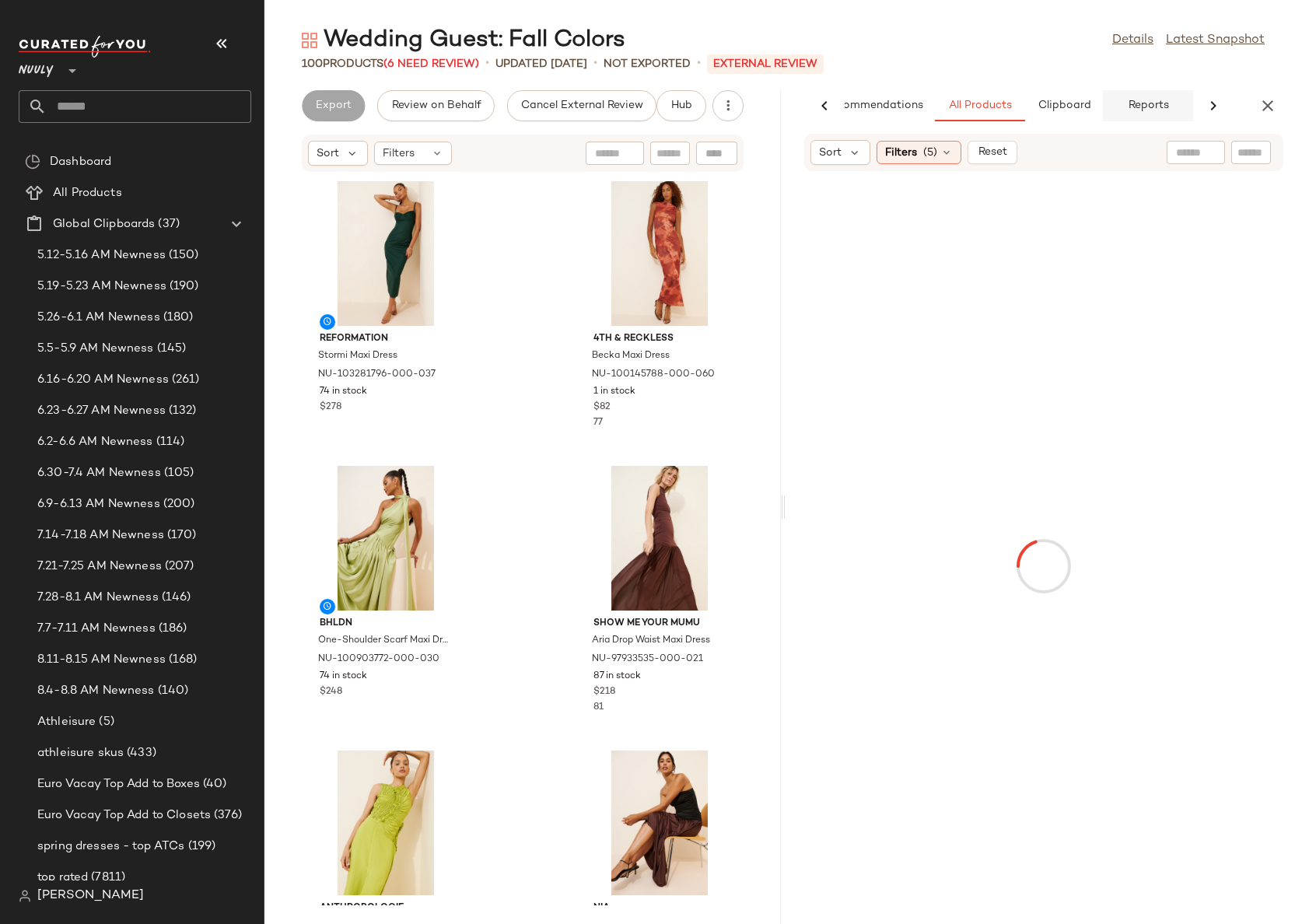
click at [1134, 104] on span "Reports" at bounding box center [1147, 105] width 42 height 13
click at [949, 160] on span "Category Breakdown" at bounding box center [908, 158] width 157 height 24
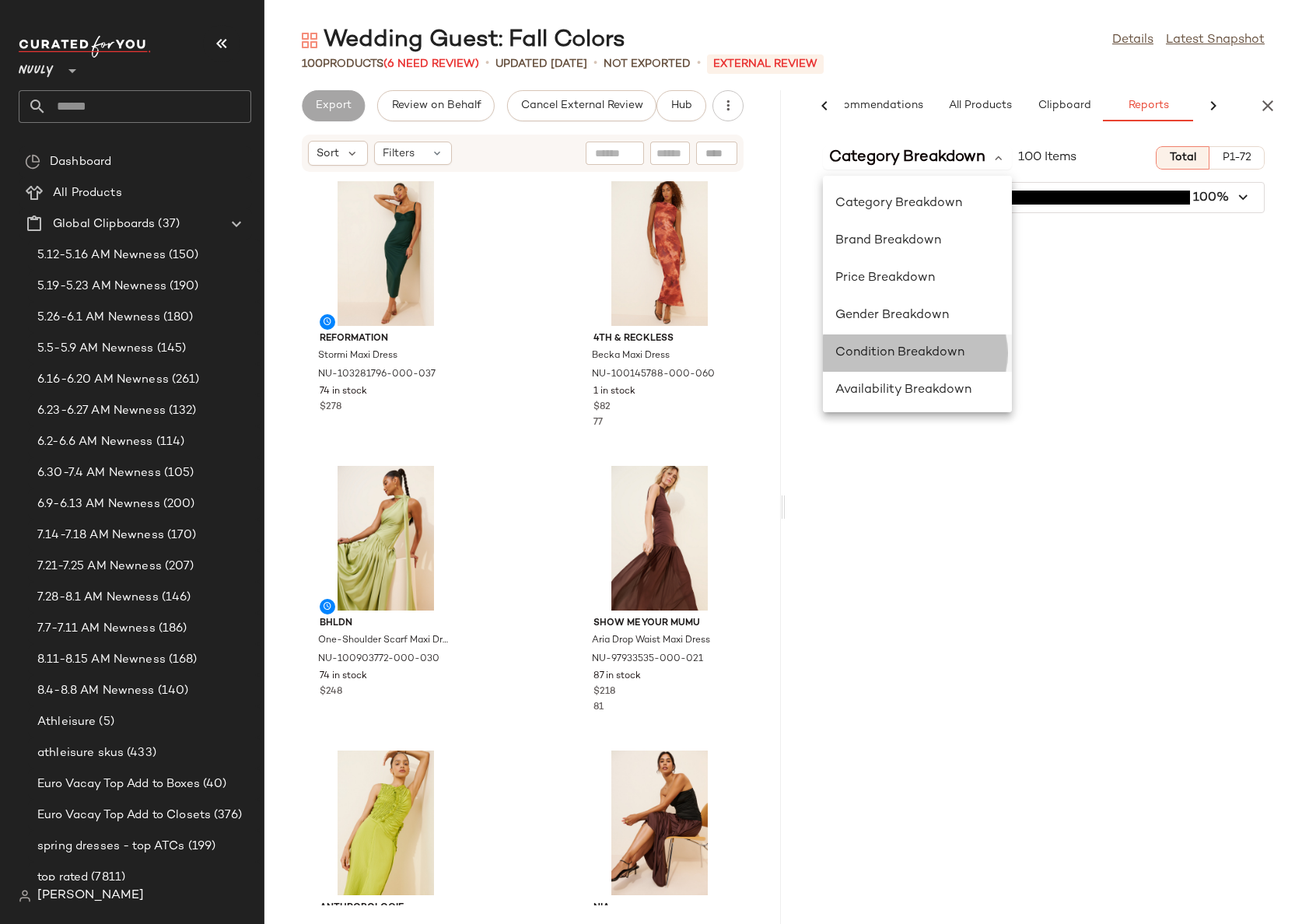
click at [921, 351] on span "Condition Breakdown" at bounding box center [900, 352] width 129 height 13
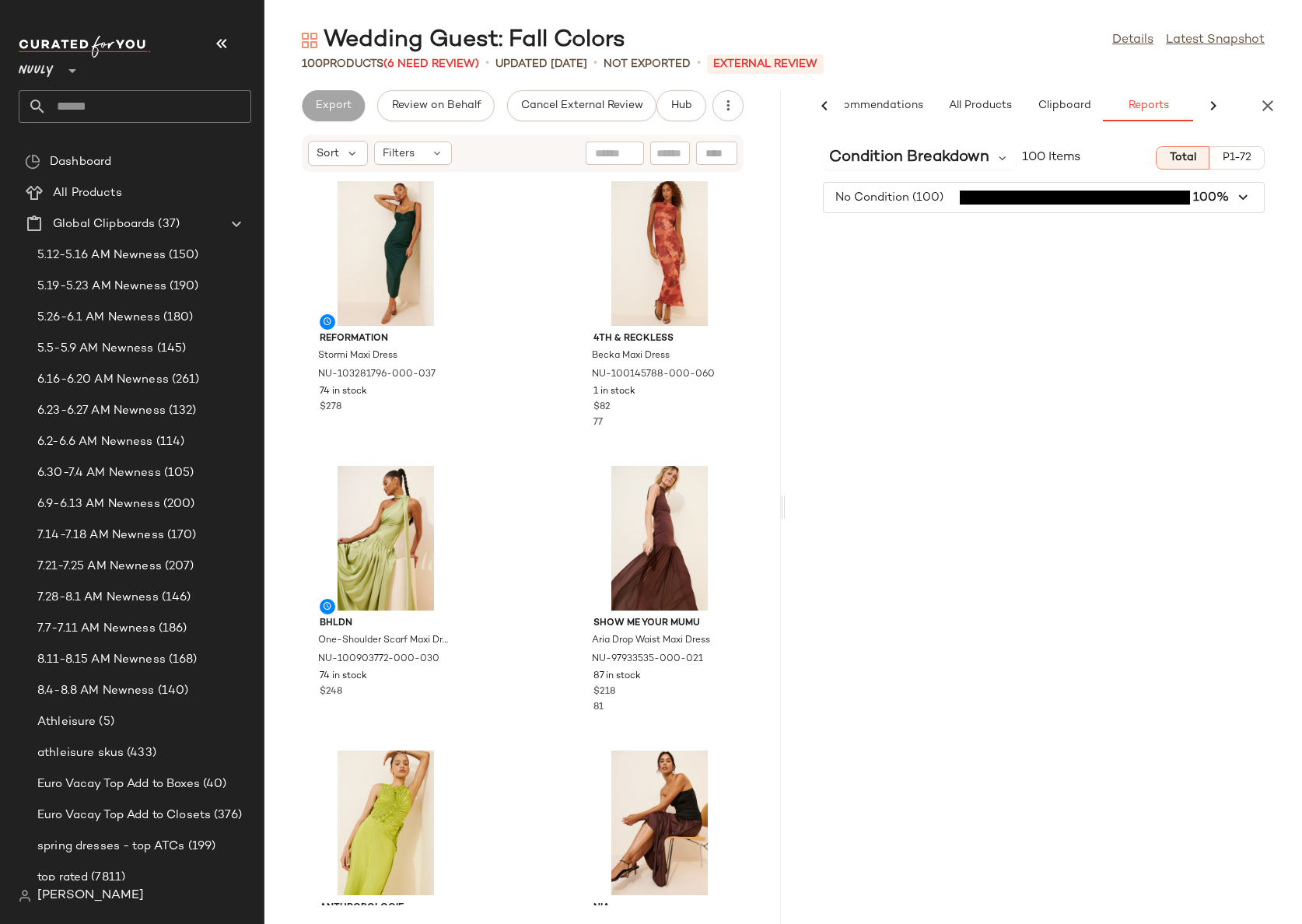
click at [939, 200] on span "button" at bounding box center [1043, 197] width 440 height 30
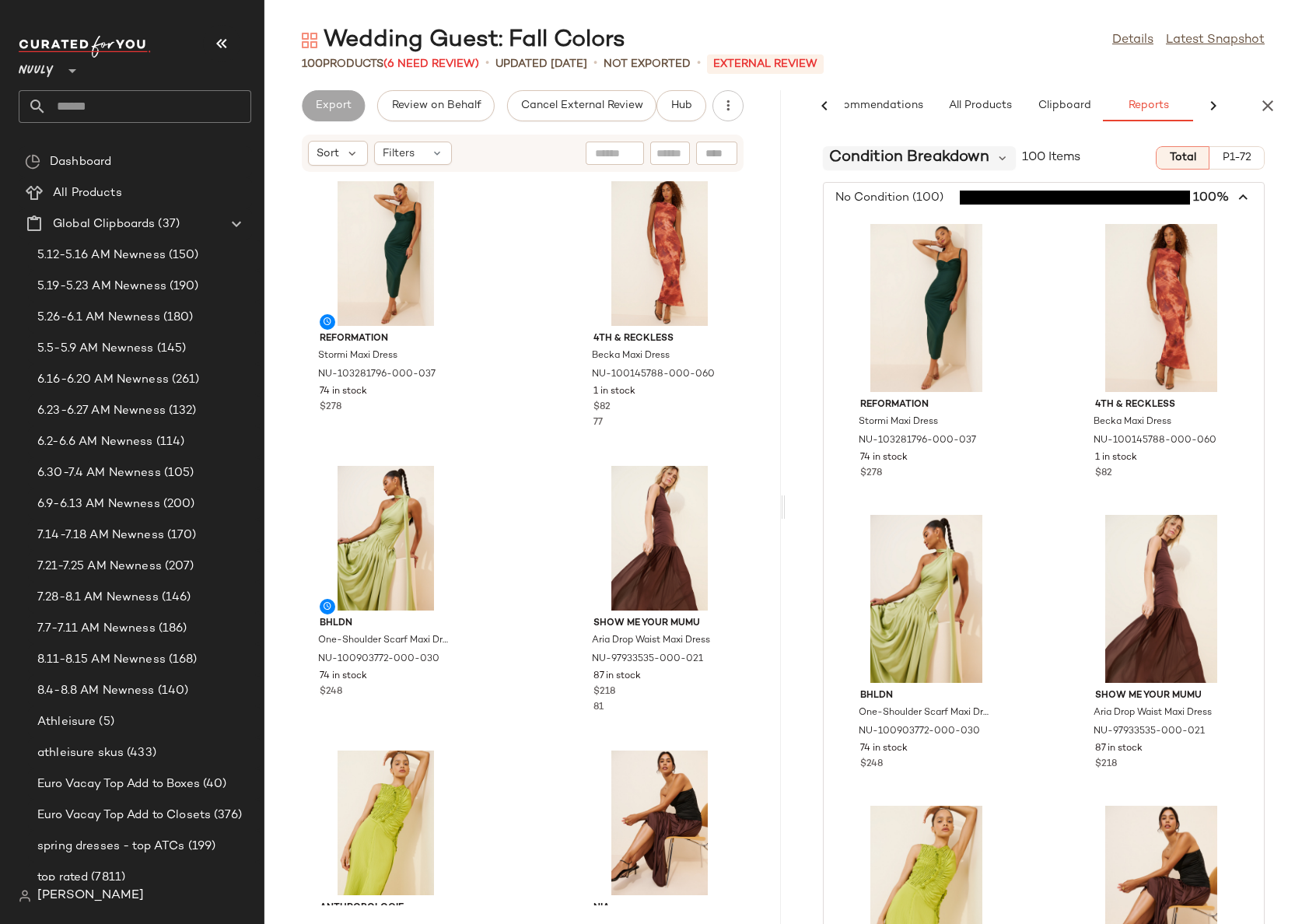
click at [924, 154] on span "Condition Breakdown" at bounding box center [910, 158] width 161 height 24
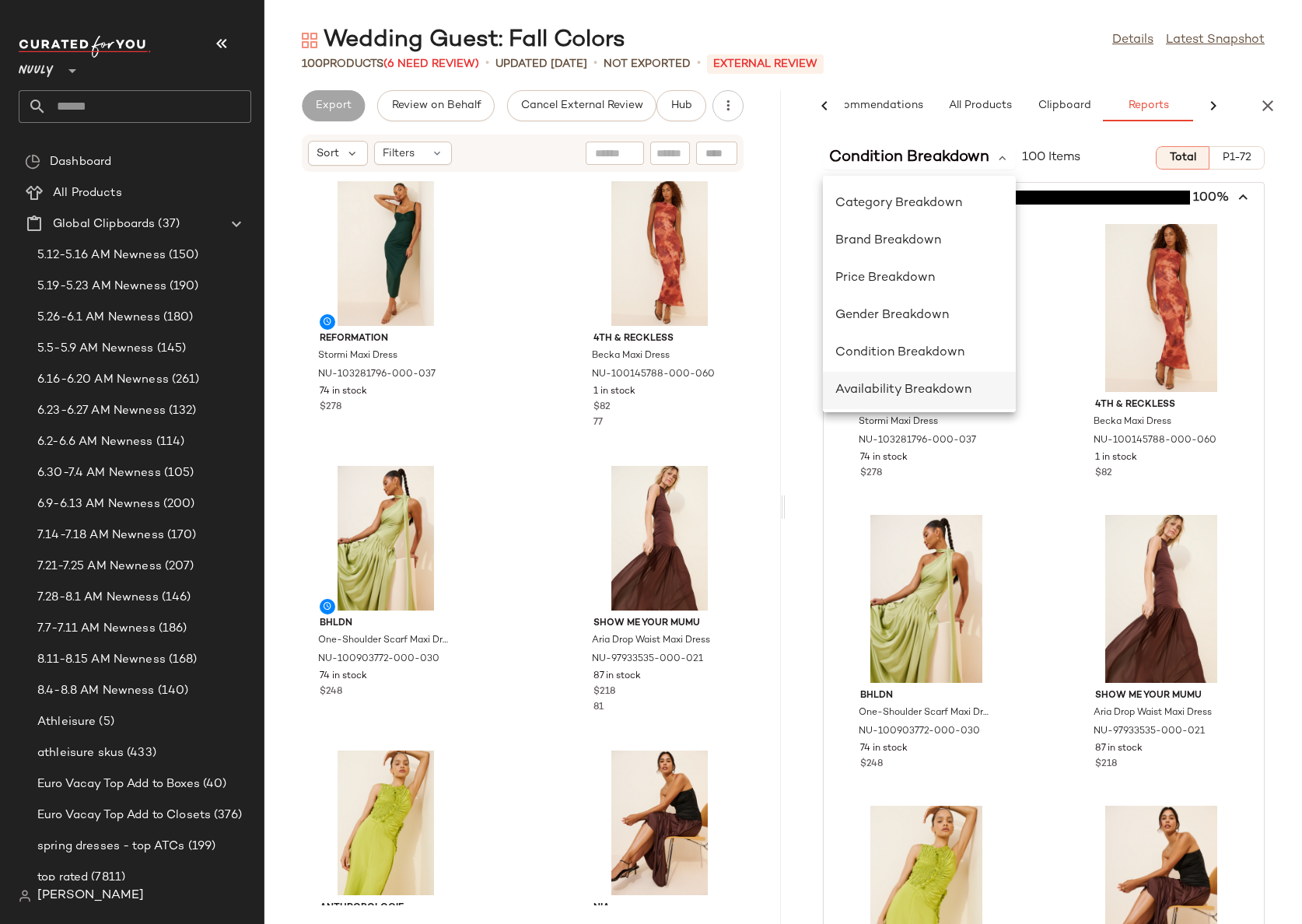
click at [946, 395] on span "Availability Breakdown" at bounding box center [903, 389] width 136 height 13
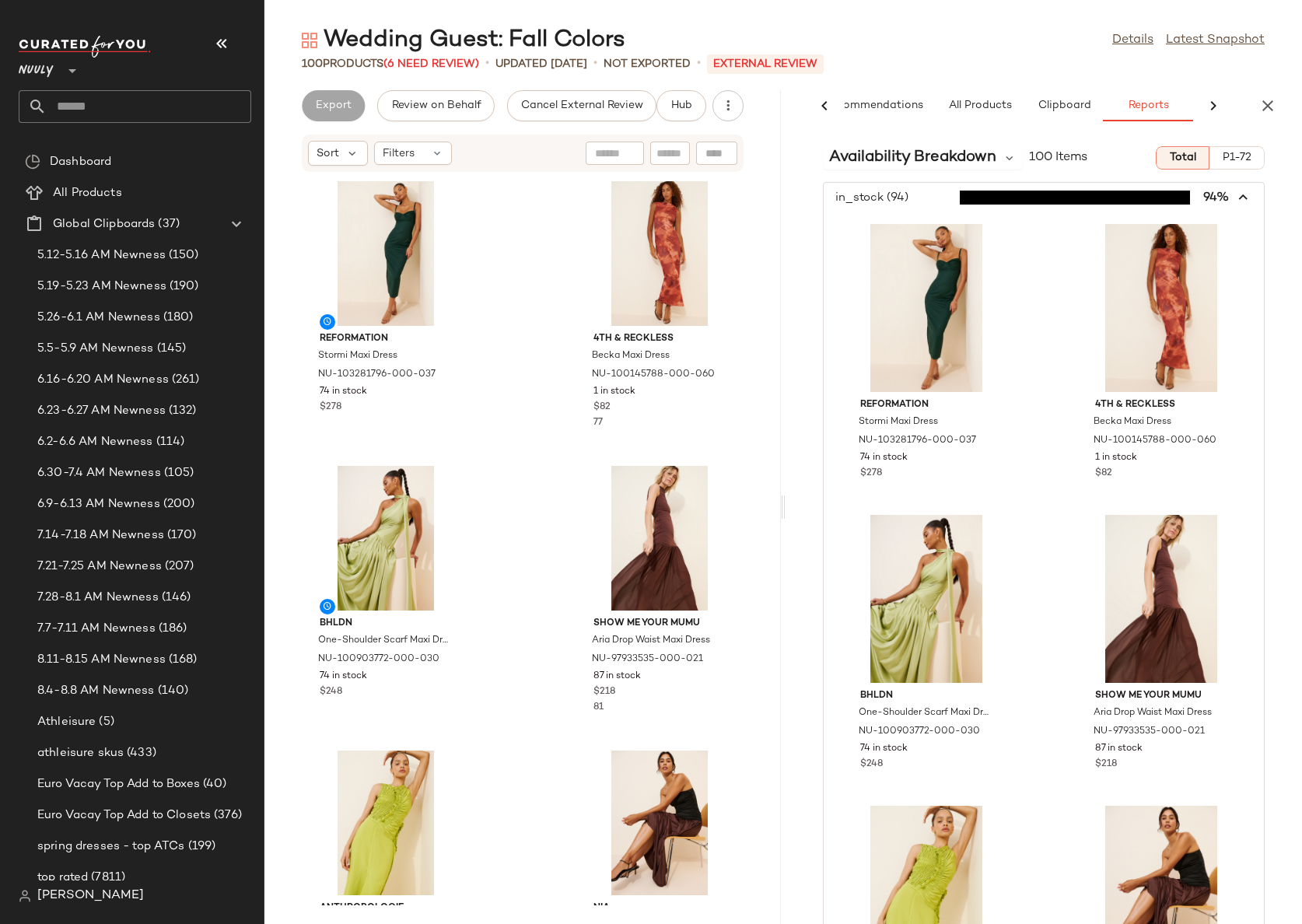
click at [930, 190] on span "button" at bounding box center [1043, 197] width 440 height 30
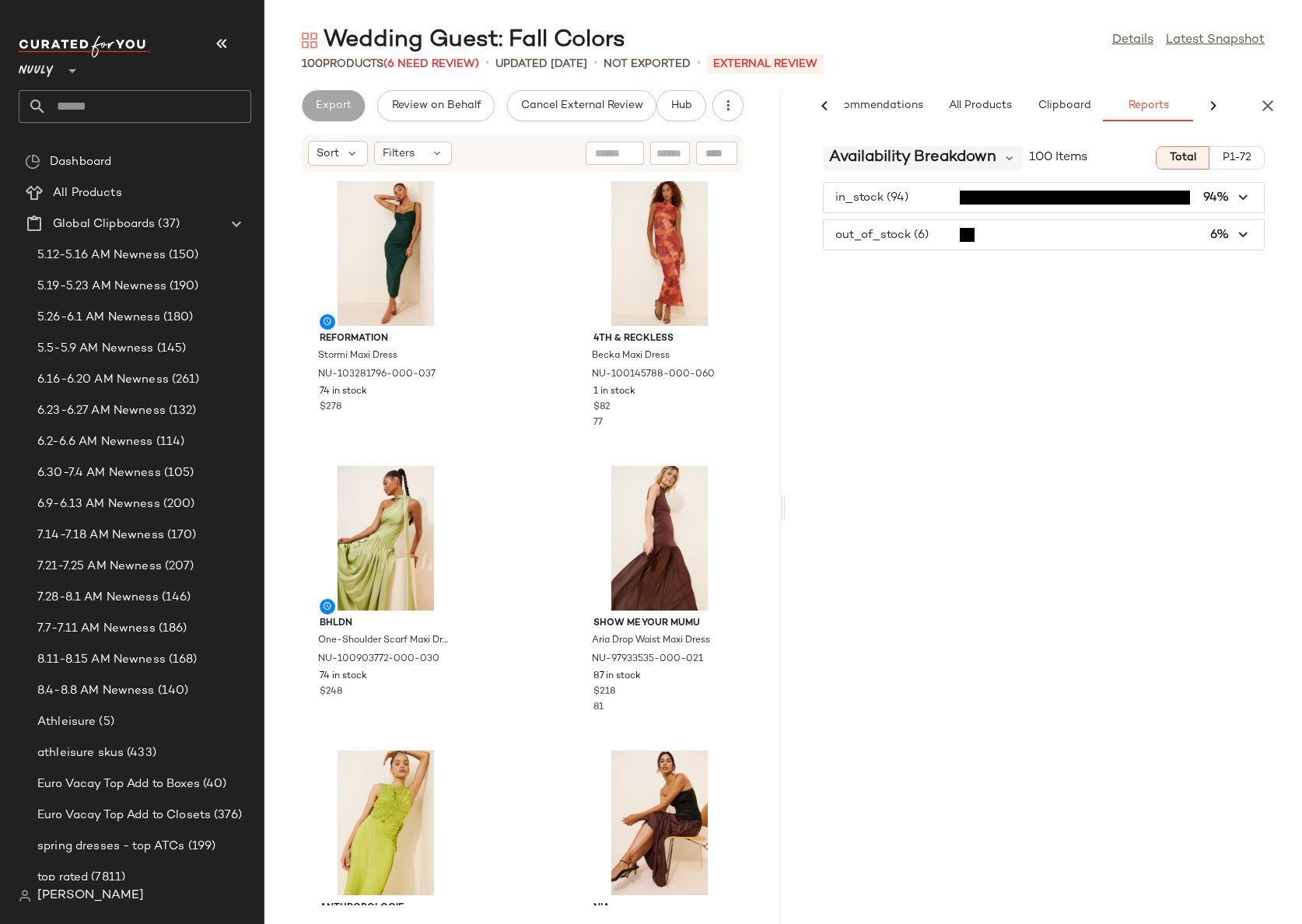
click at [931, 158] on span "Availability Breakdown" at bounding box center [913, 158] width 167 height 24
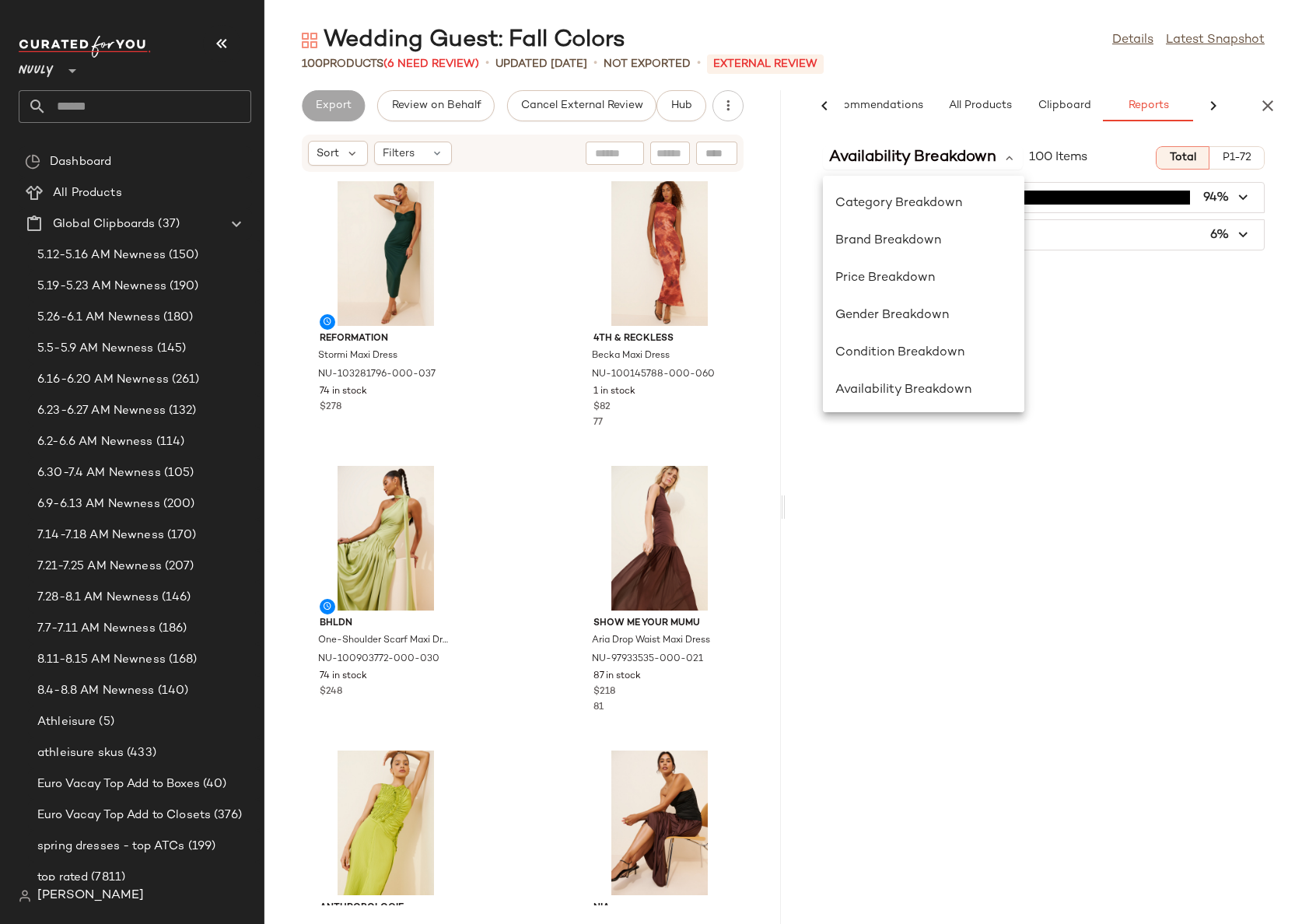
click at [29, 77] on span "Nuuly" at bounding box center [36, 66] width 35 height 28
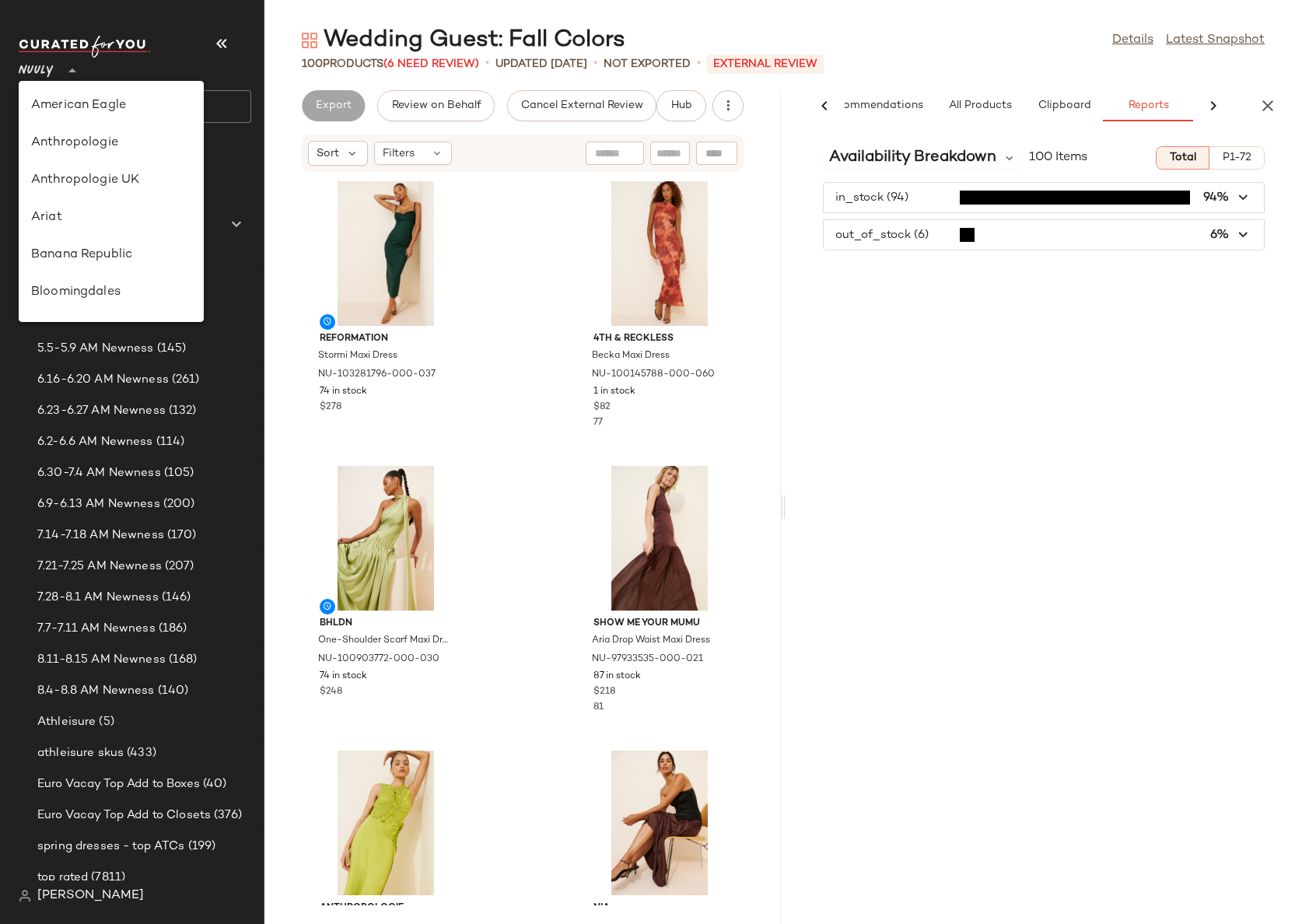
click at [34, 64] on span "Nuuly" at bounding box center [36, 66] width 35 height 28
click at [114, 144] on div "Anthropologie" at bounding box center [111, 143] width 161 height 19
type input "**"
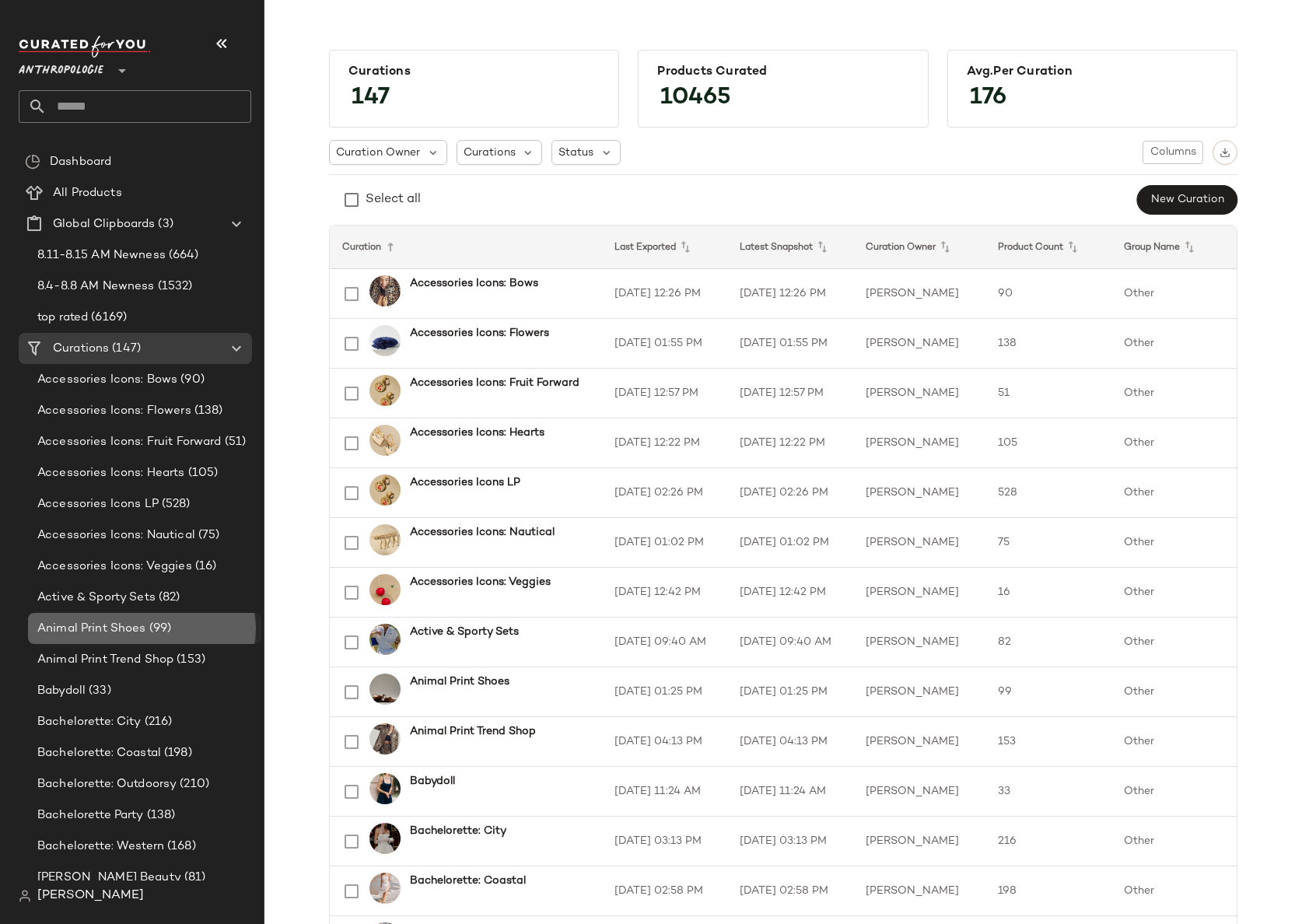
click at [117, 631] on span "Animal Print Shoes" at bounding box center [92, 629] width 109 height 18
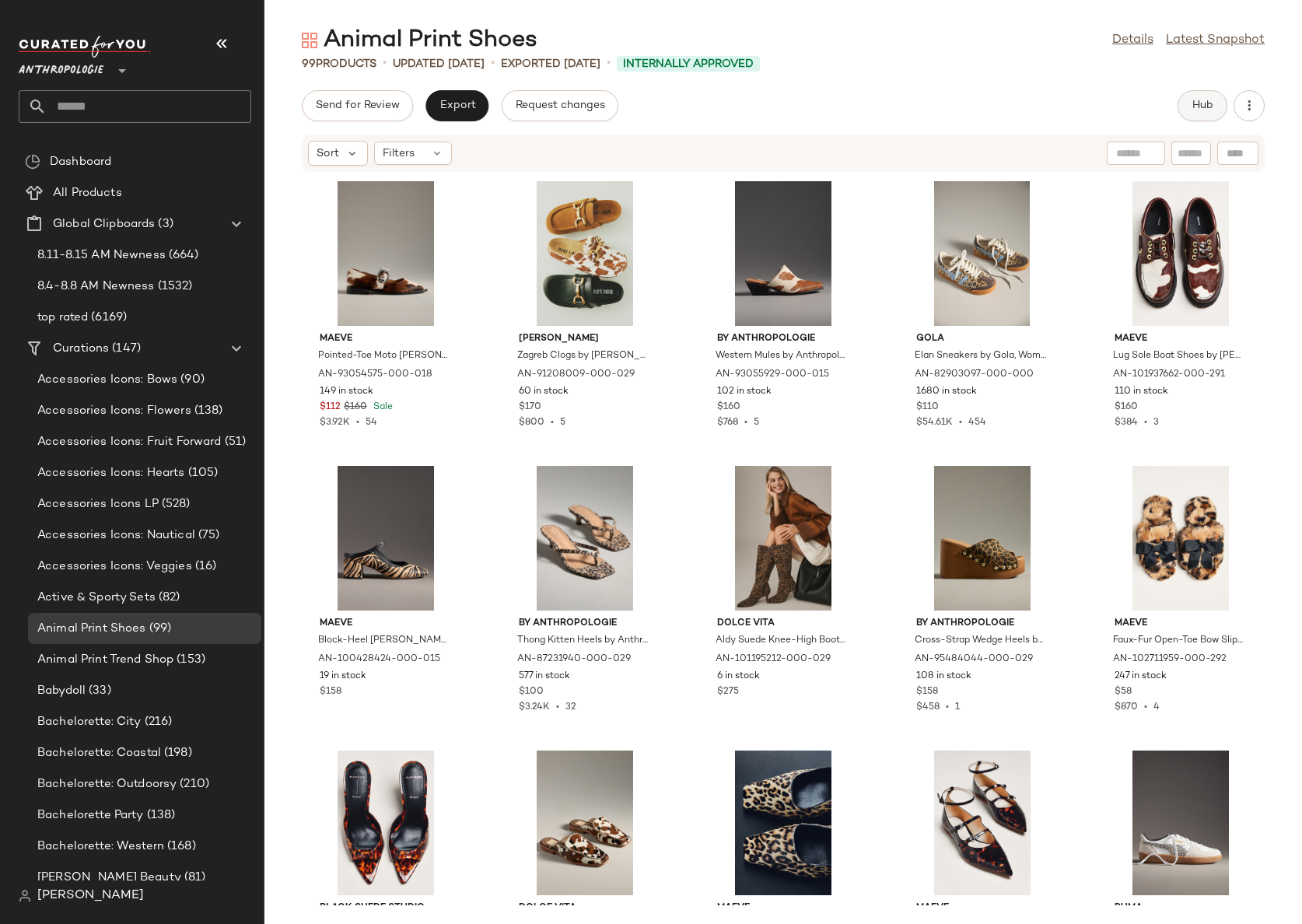
click at [1195, 103] on span "Hub" at bounding box center [1203, 105] width 22 height 13
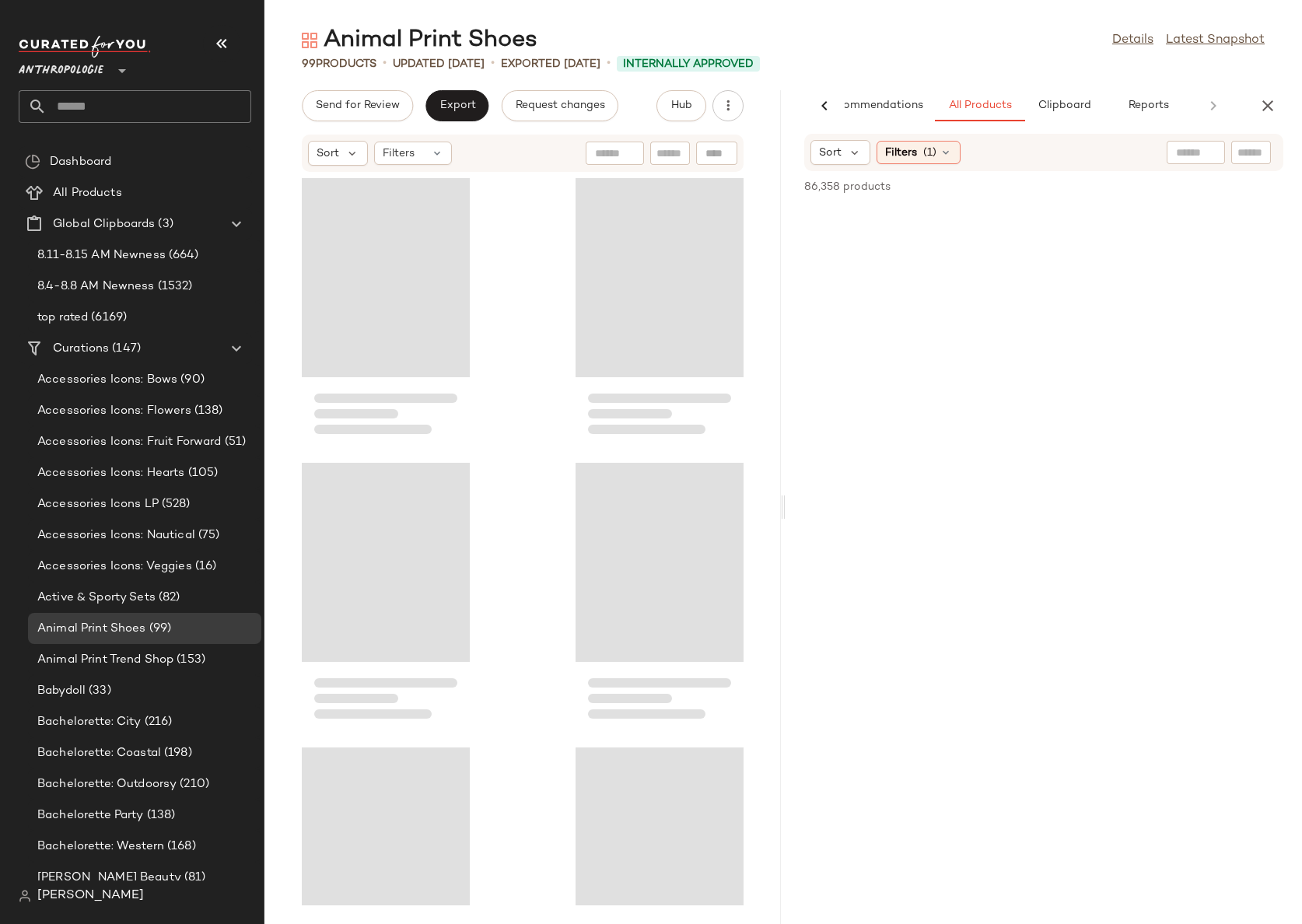
scroll to position [0, 47]
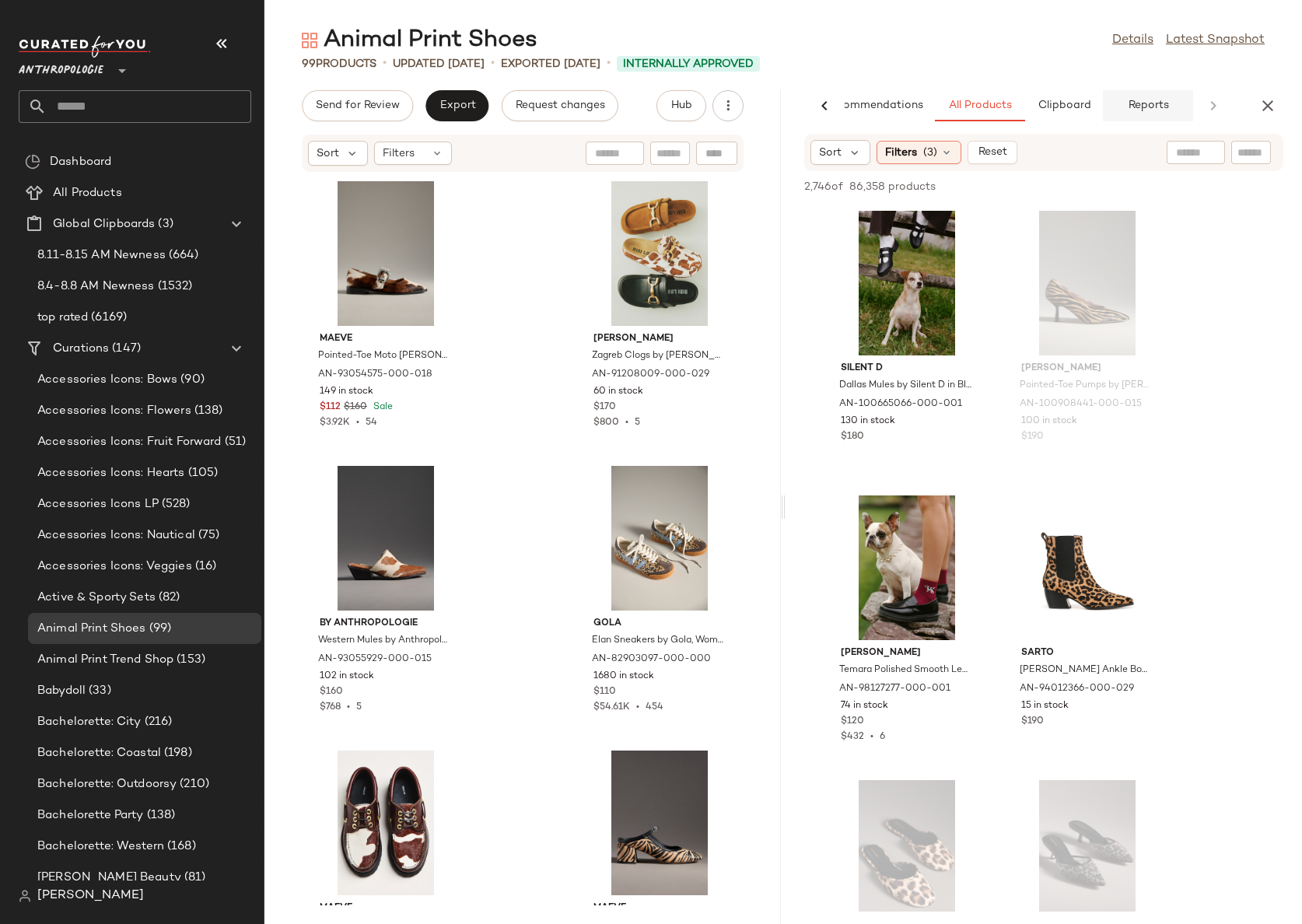
click at [1154, 107] on span "Reports" at bounding box center [1147, 105] width 42 height 13
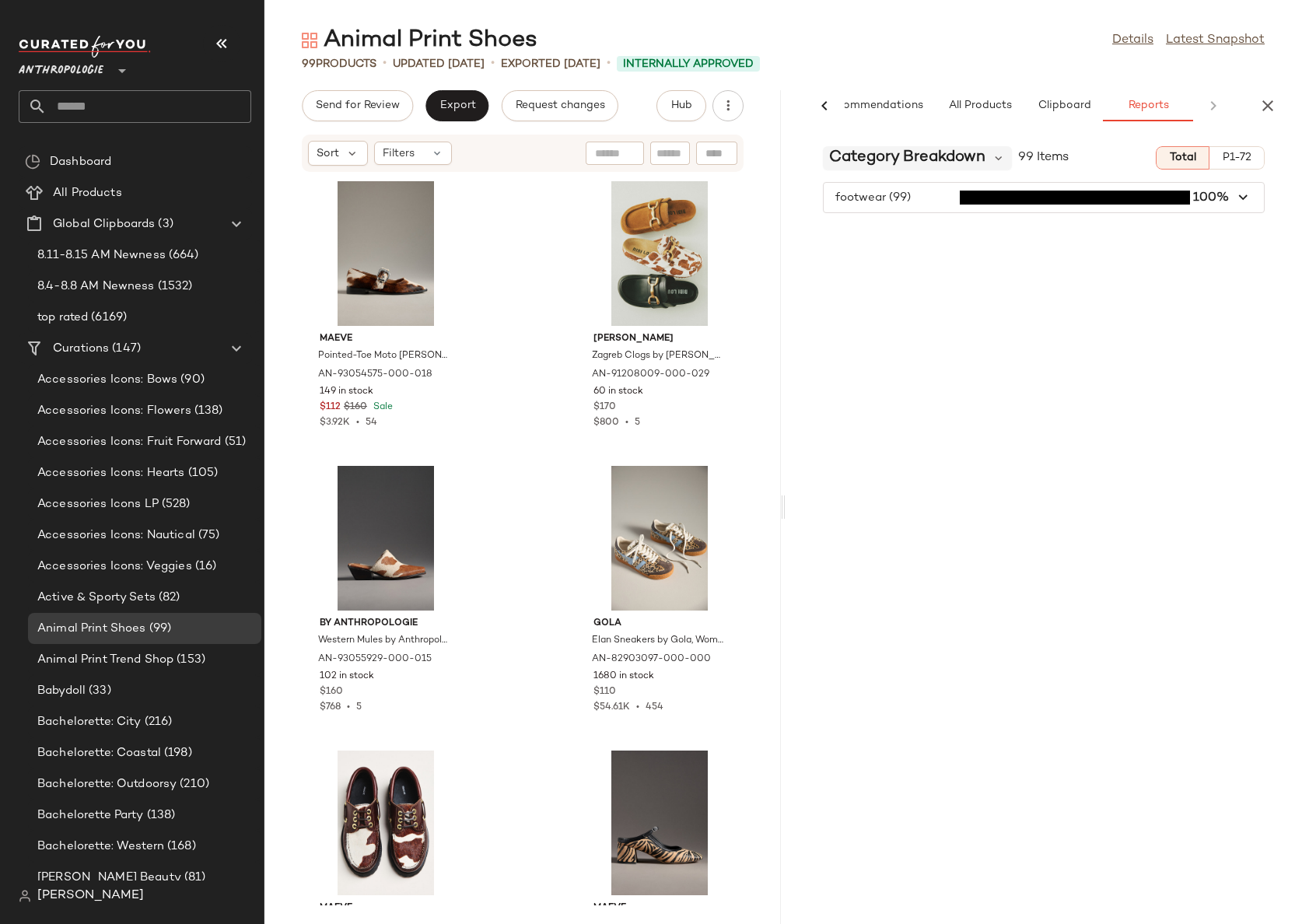
click at [912, 158] on span "Category Breakdown" at bounding box center [908, 158] width 157 height 24
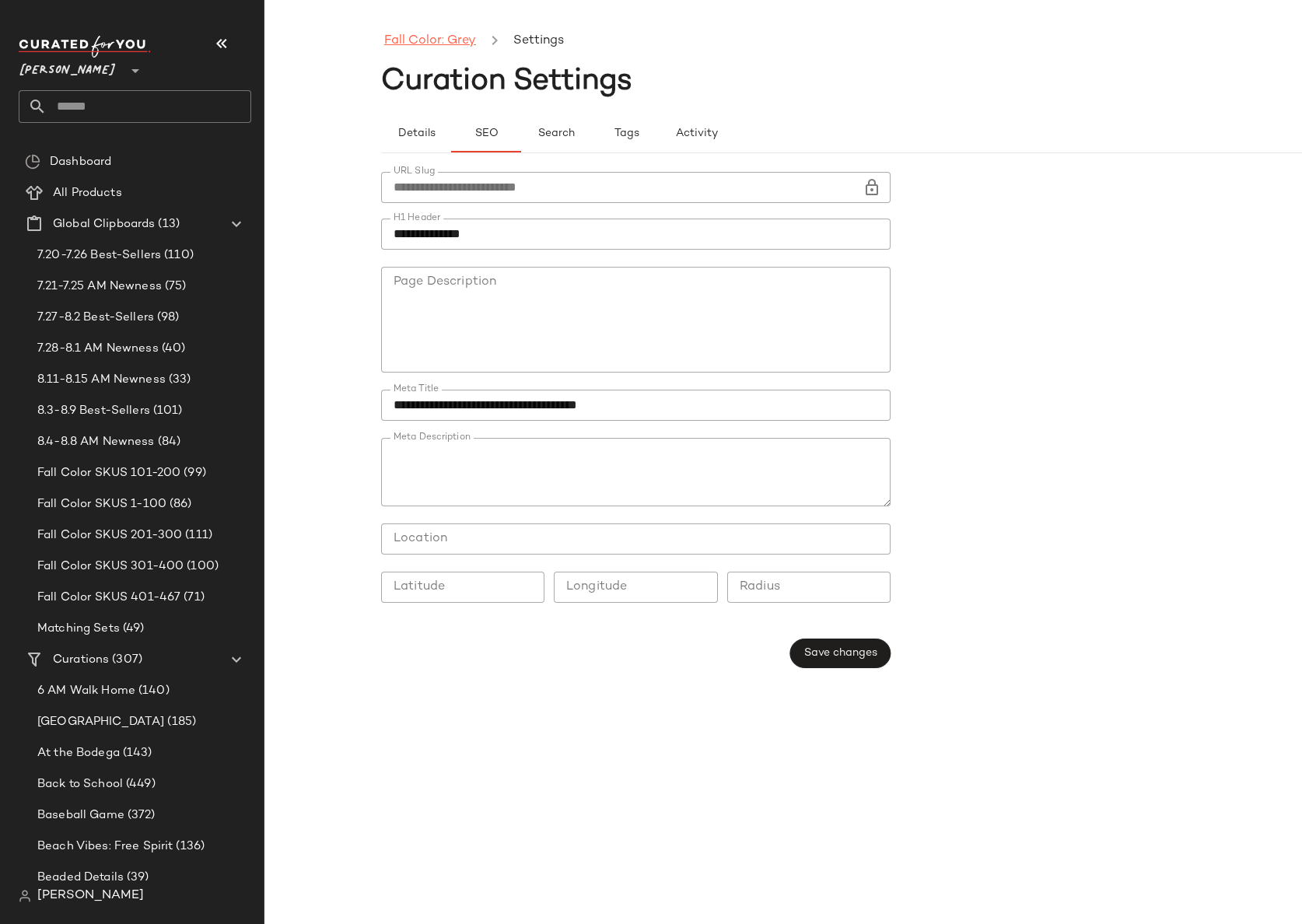
click at [420, 44] on link "Fall Color: Grey" at bounding box center [430, 41] width 92 height 20
